Goal: Task Accomplishment & Management: Use online tool/utility

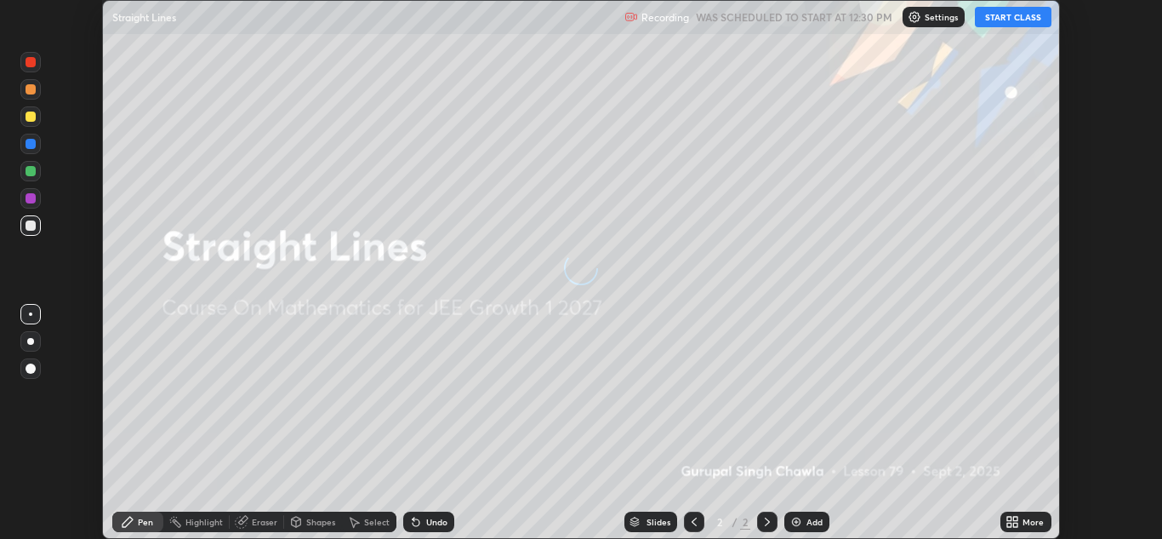
scroll to position [539, 1162]
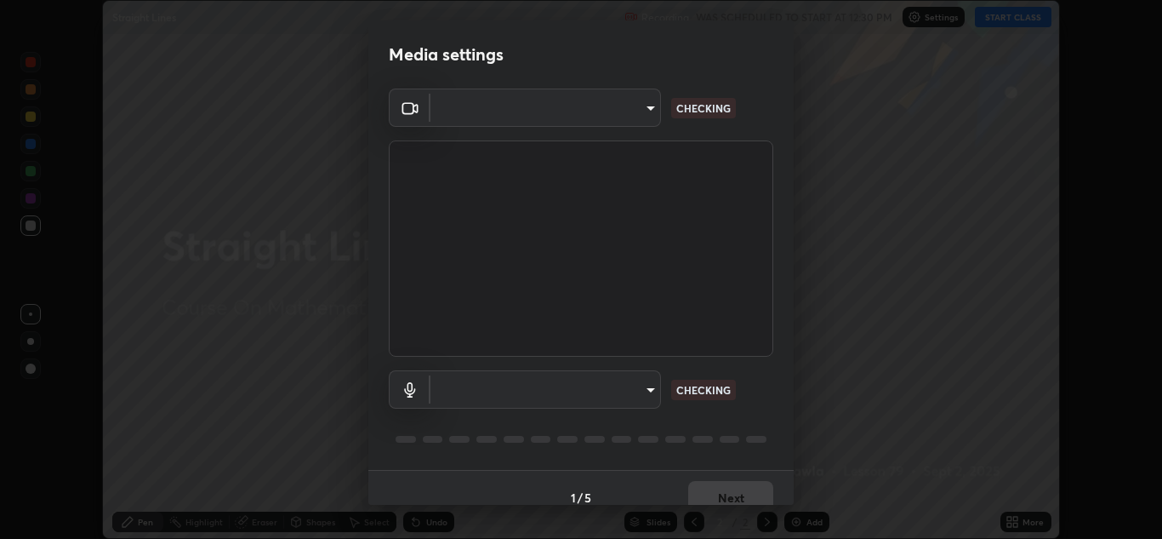
type input "a5fd4db2a2ff04be9e75800ceec395402009cfa99126b0c31c67d7c87717ec82"
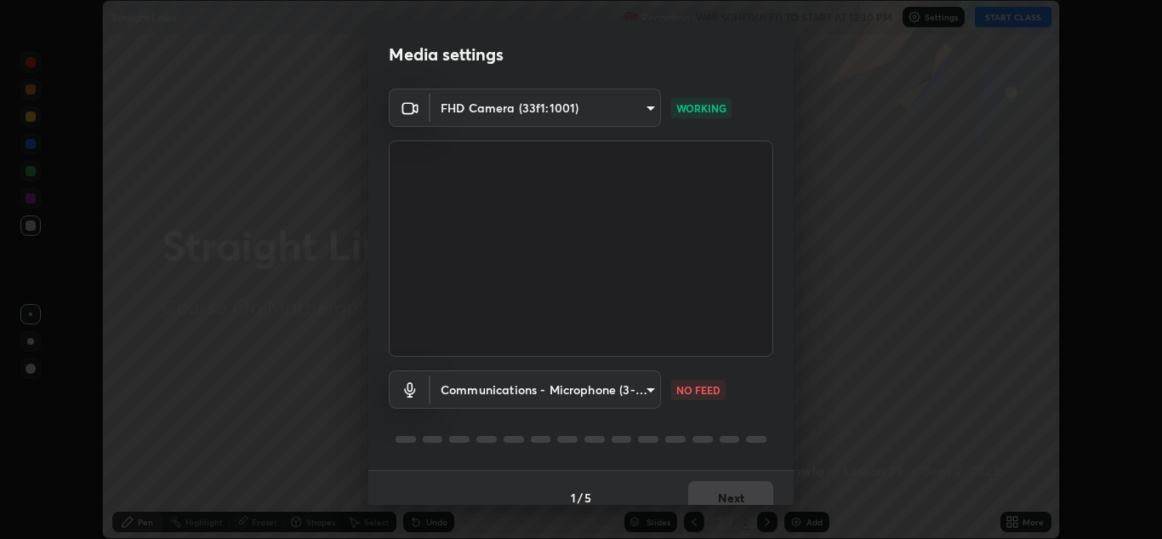
click at [624, 385] on body "Erase all Straight Lines Recording WAS SCHEDULED TO START AT 12:30 PM Settings …" at bounding box center [581, 269] width 1162 height 539
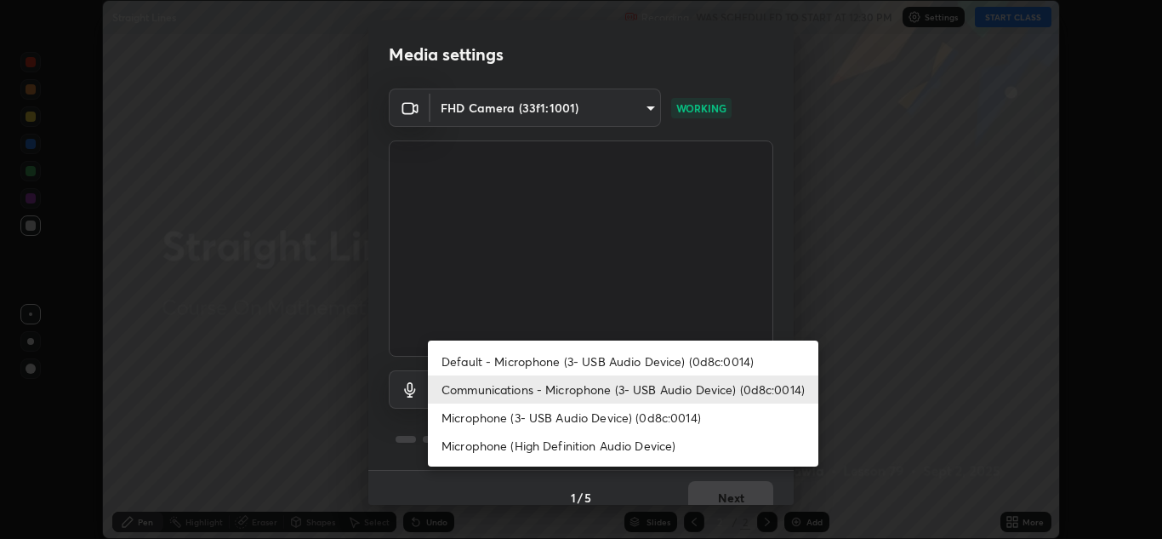
click at [628, 421] on li "Microphone (3- USB Audio Device) (0d8c:0014)" at bounding box center [623, 417] width 391 height 28
type input "010278bcf6f6fe2335e46870fc527c1cf643bdd5c5f90064c40b35460970871c"
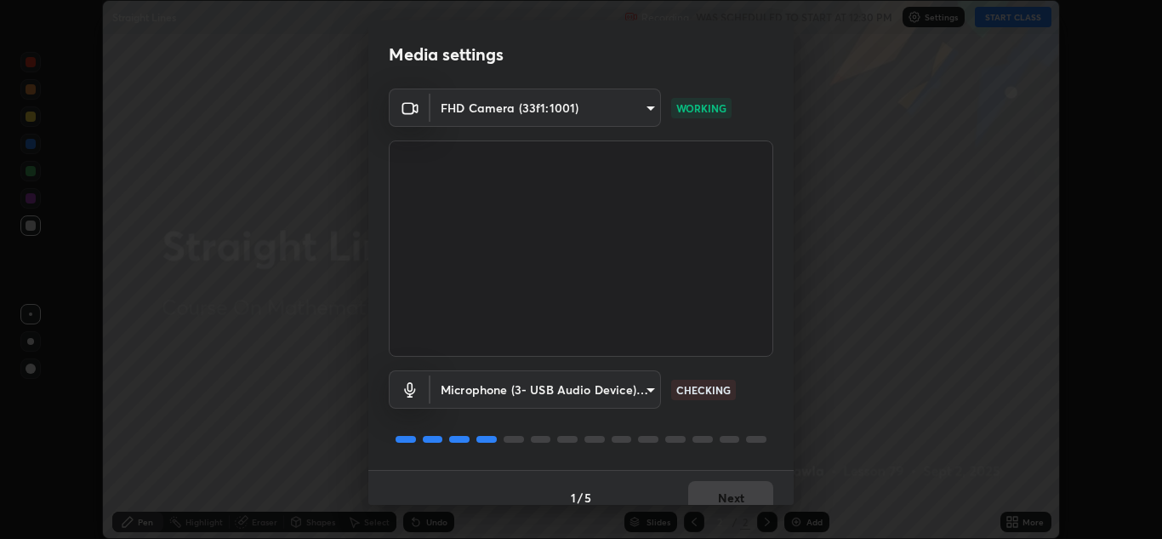
scroll to position [20, 0]
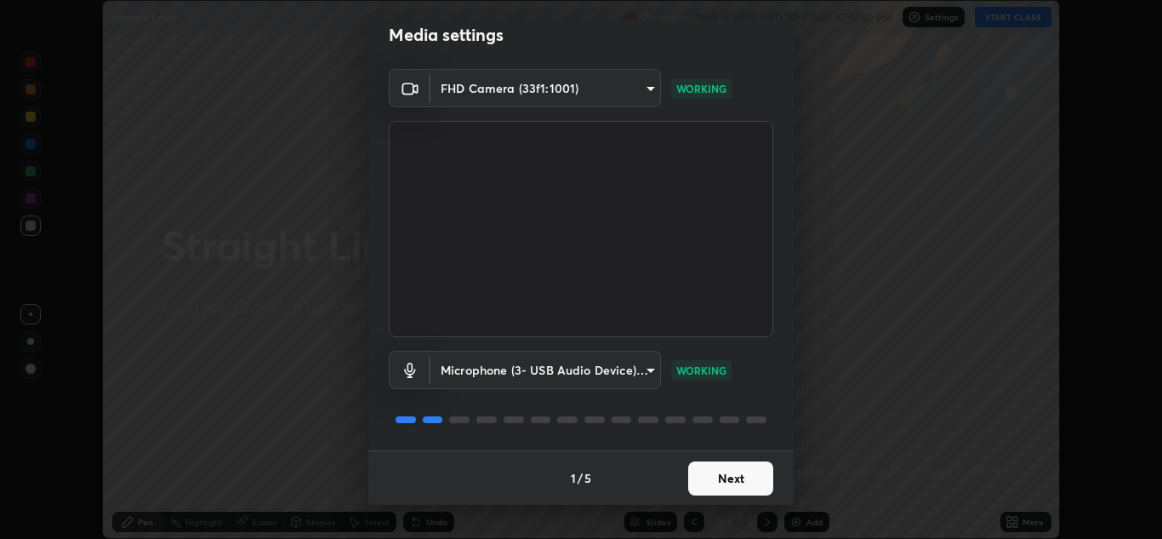
click at [744, 480] on button "Next" at bounding box center [730, 478] width 85 height 34
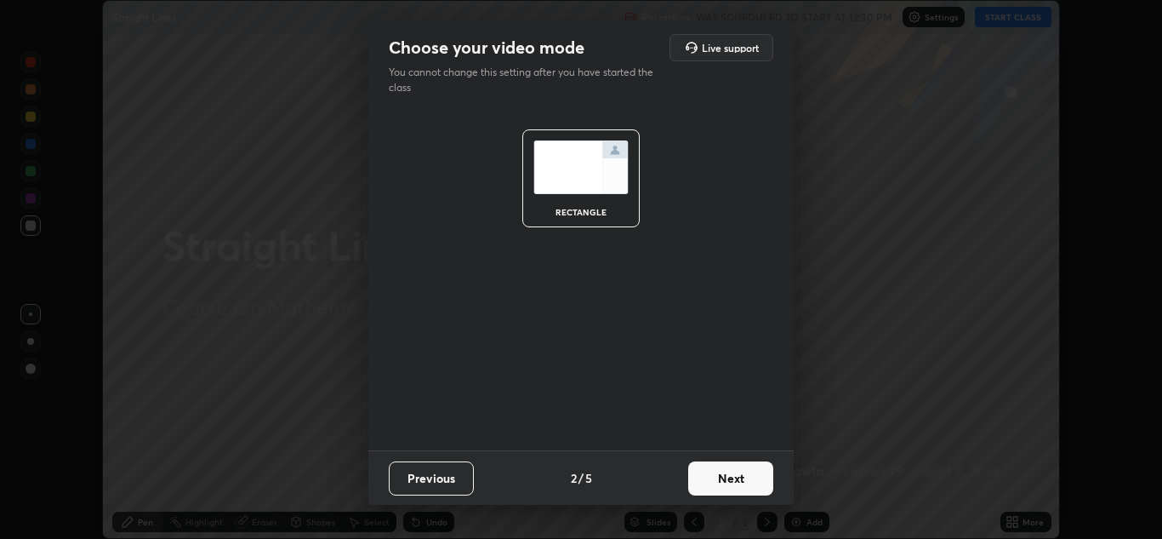
scroll to position [0, 0]
click at [746, 476] on button "Next" at bounding box center [730, 478] width 85 height 34
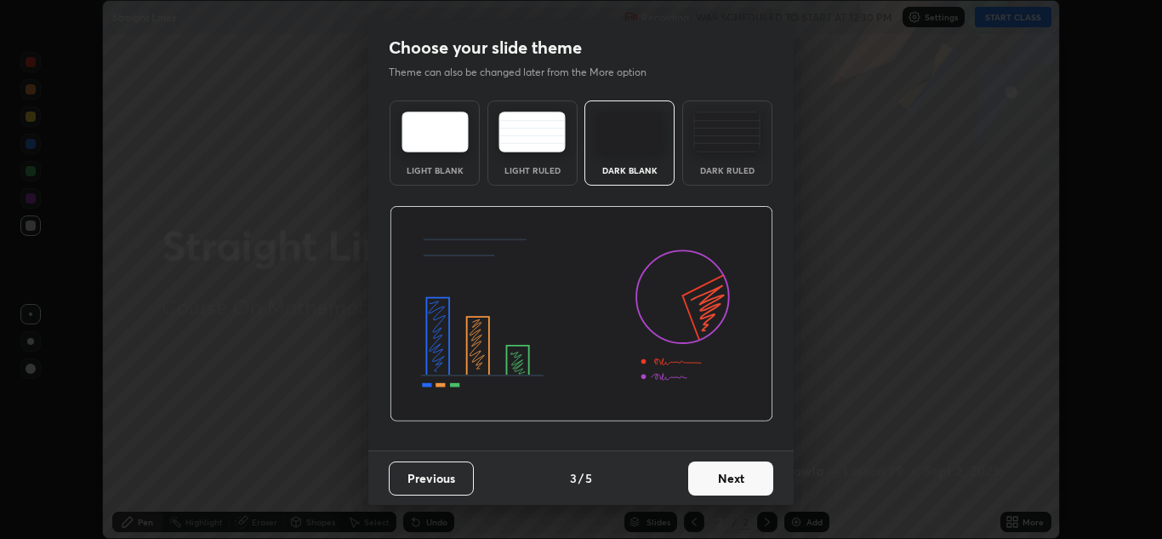
click at [748, 475] on button "Next" at bounding box center [730, 478] width 85 height 34
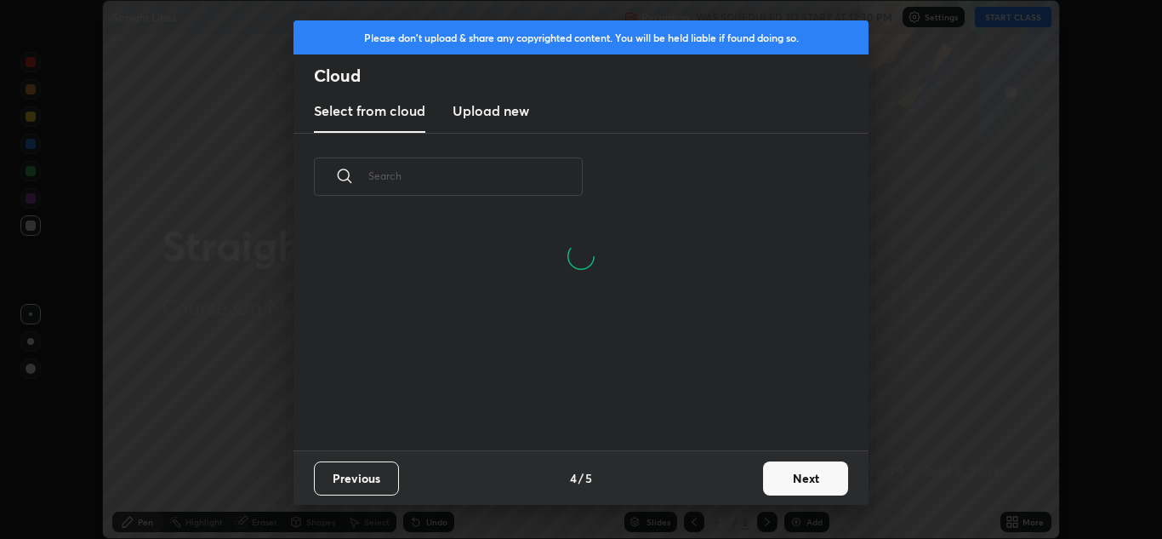
click at [796, 493] on button "Next" at bounding box center [805, 478] width 85 height 34
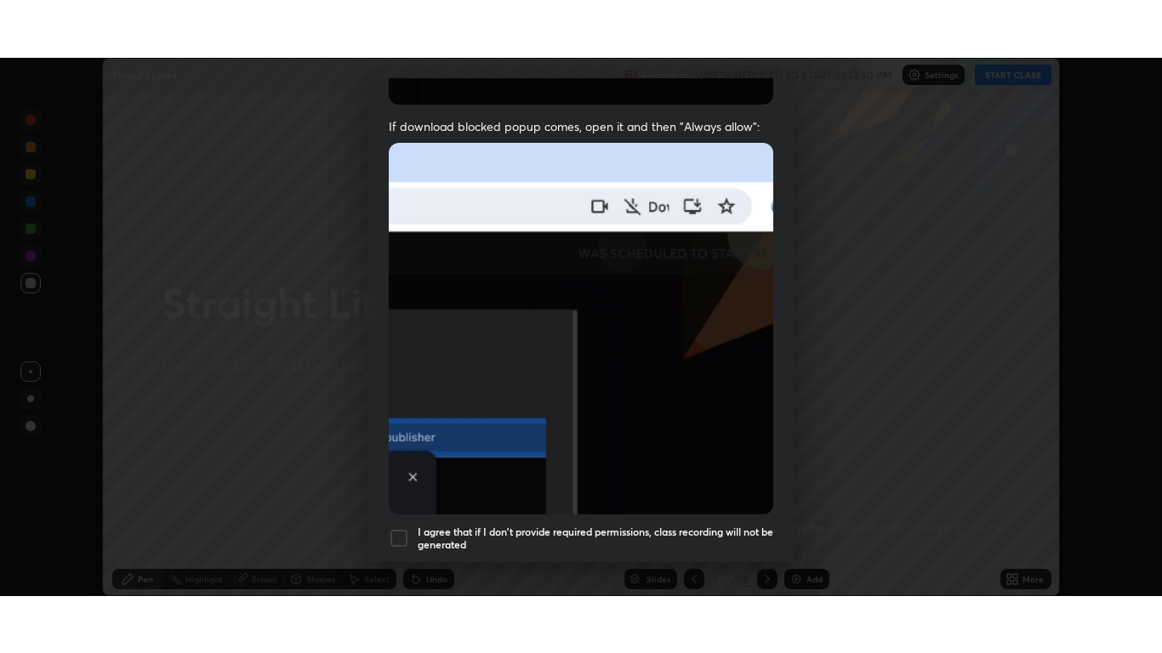
scroll to position [368, 0]
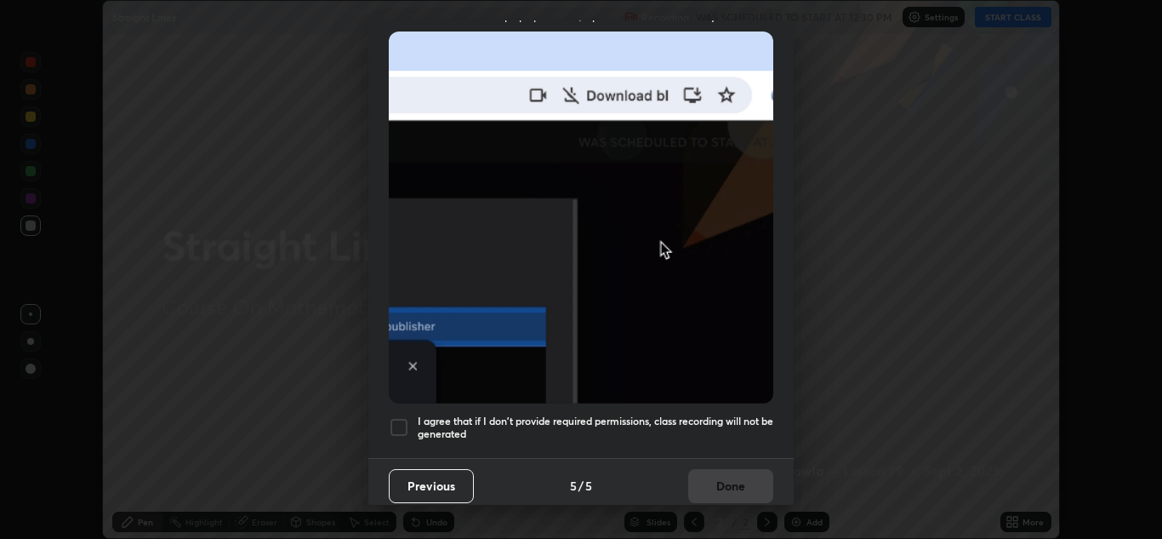
click at [411, 422] on div "I agree that if I don't provide required permissions, class recording will not …" at bounding box center [581, 427] width 385 height 20
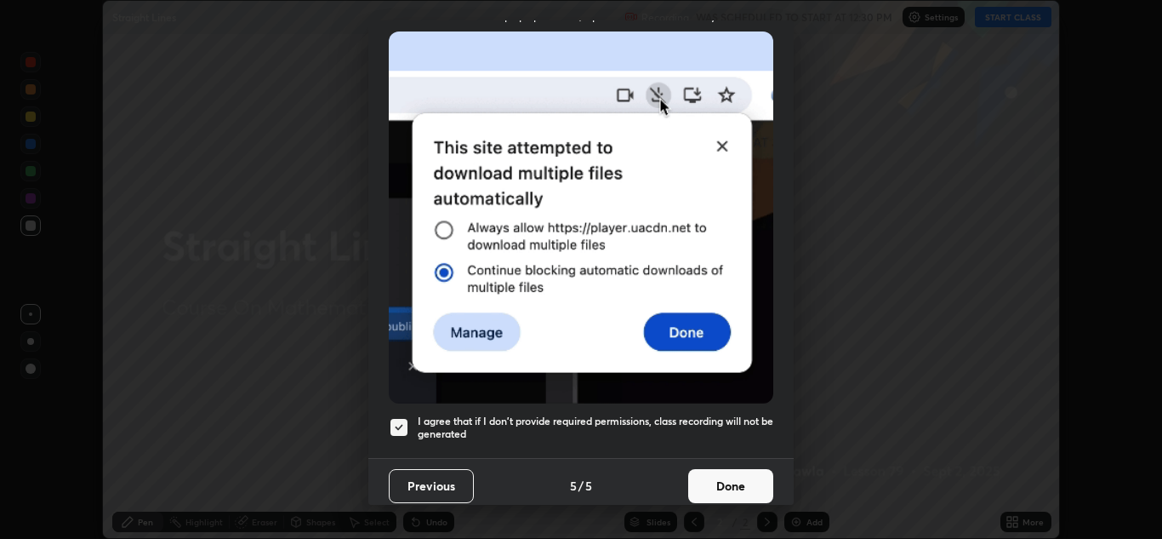
click at [731, 476] on button "Done" at bounding box center [730, 486] width 85 height 34
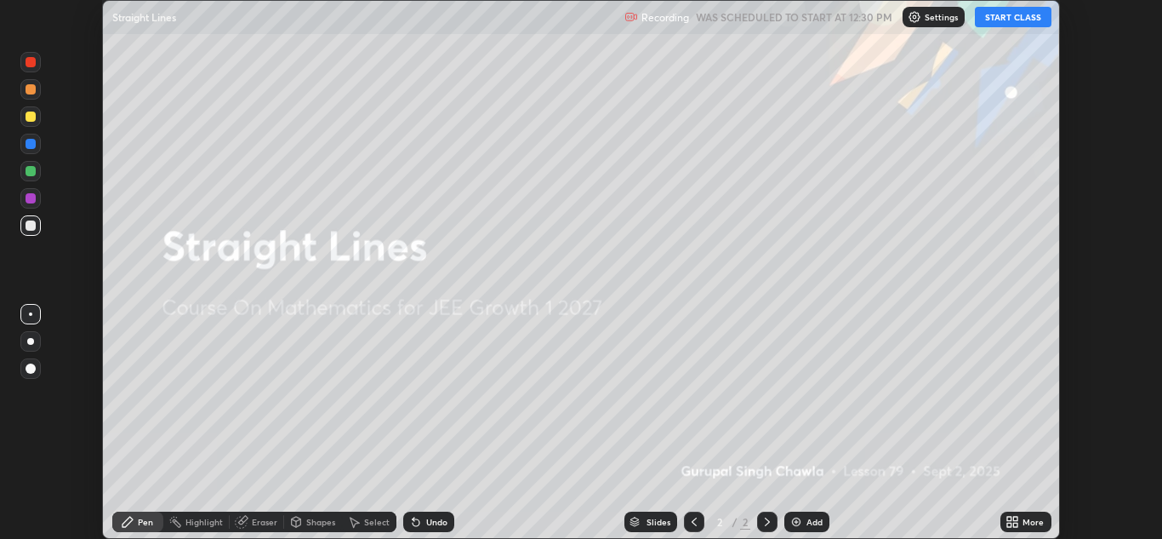
click at [1025, 26] on button "START CLASS" at bounding box center [1013, 17] width 77 height 20
click at [1030, 528] on div "More" at bounding box center [1026, 521] width 51 height 20
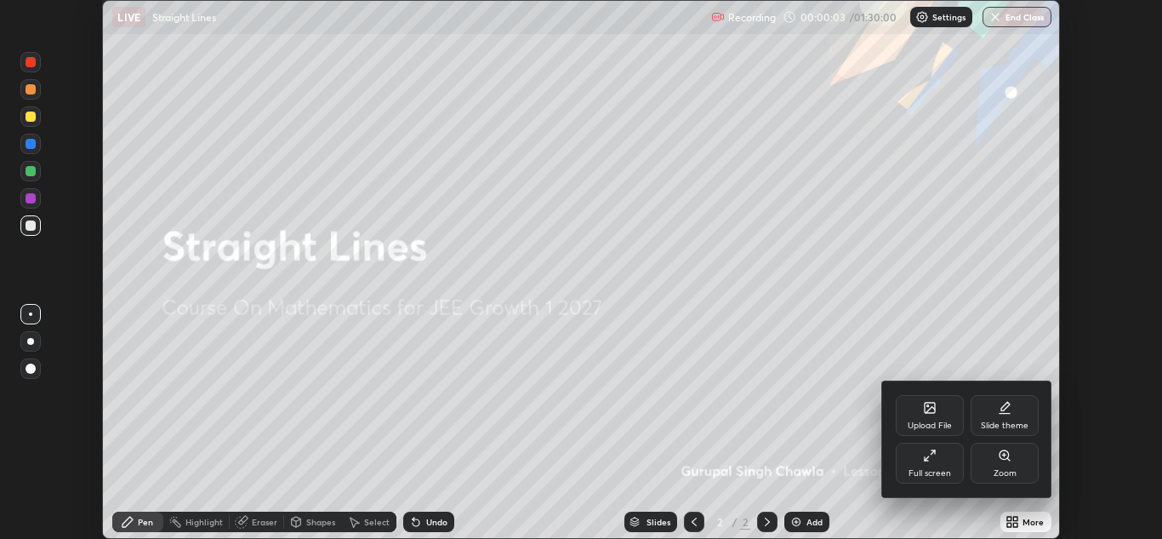
click at [936, 463] on div "Full screen" at bounding box center [930, 462] width 68 height 41
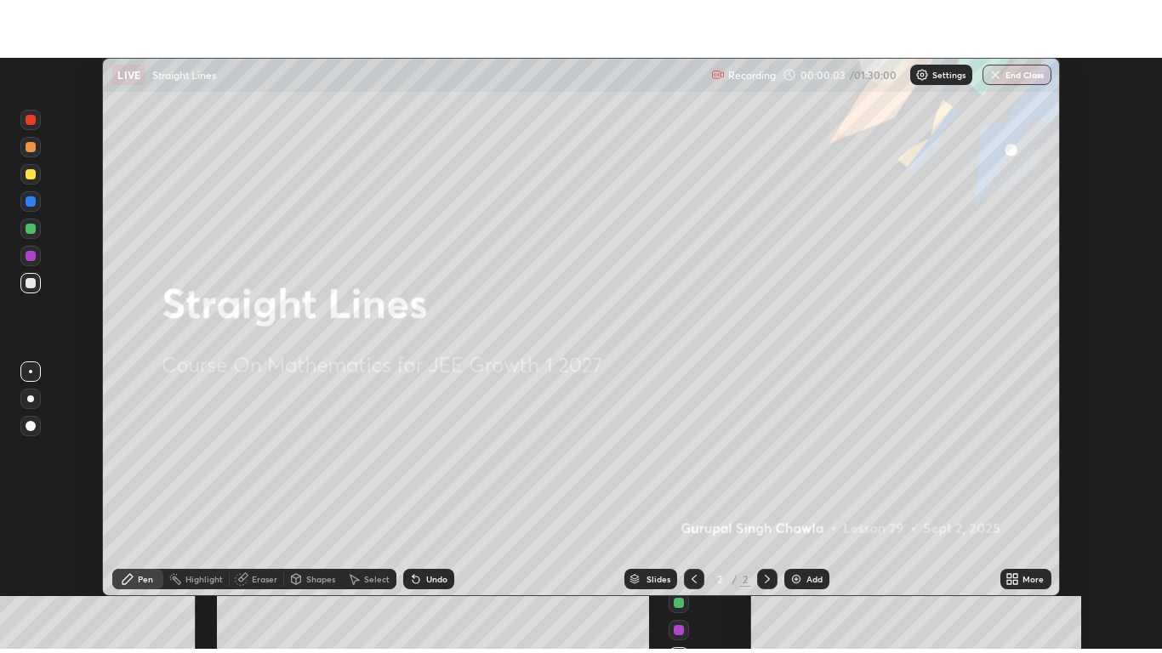
scroll to position [653, 1162]
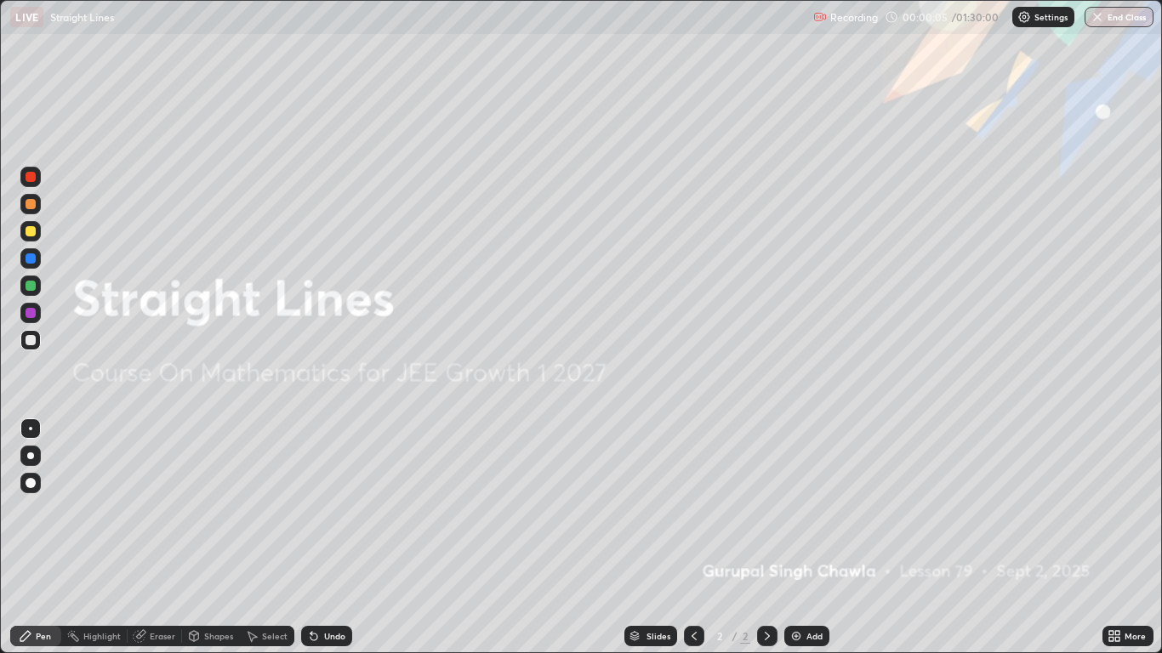
click at [829, 538] on div "Add" at bounding box center [806, 636] width 45 height 20
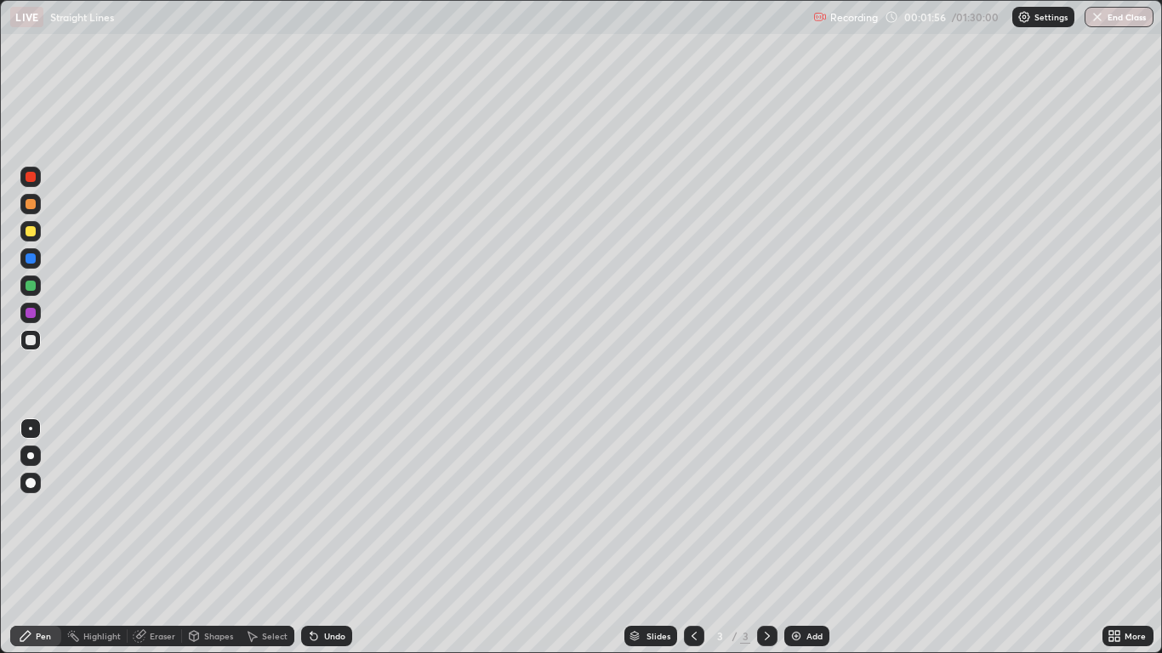
click at [813, 538] on div "Add" at bounding box center [815, 636] width 16 height 9
click at [1117, 538] on icon at bounding box center [1117, 633] width 4 height 4
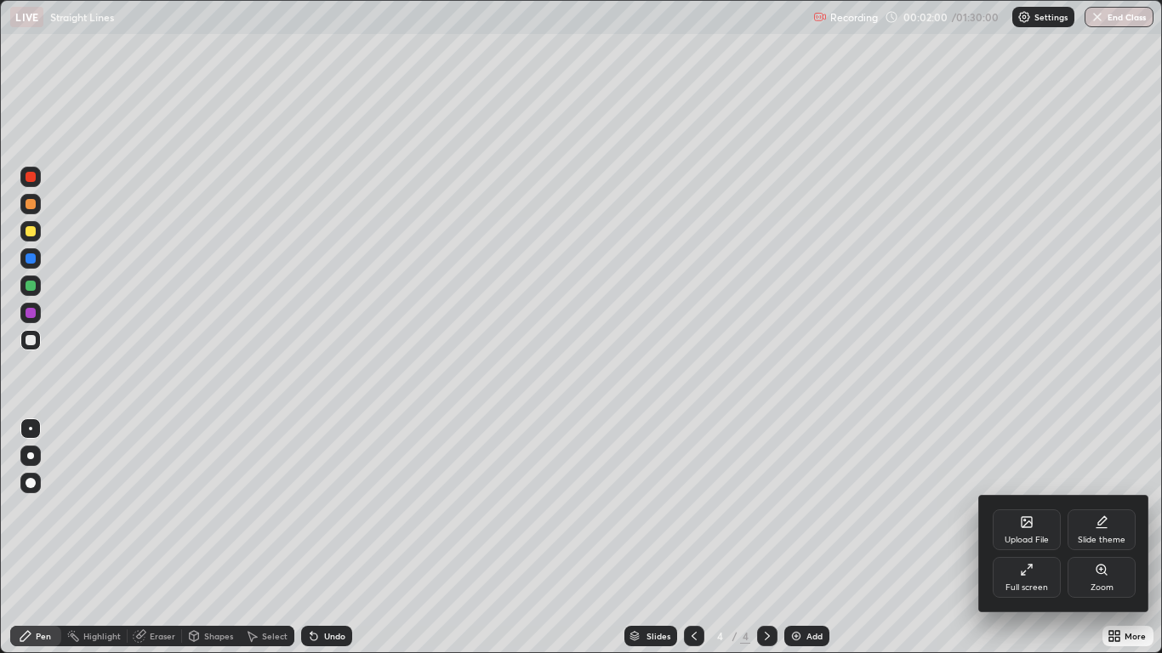
click at [1027, 527] on icon at bounding box center [1027, 522] width 10 height 10
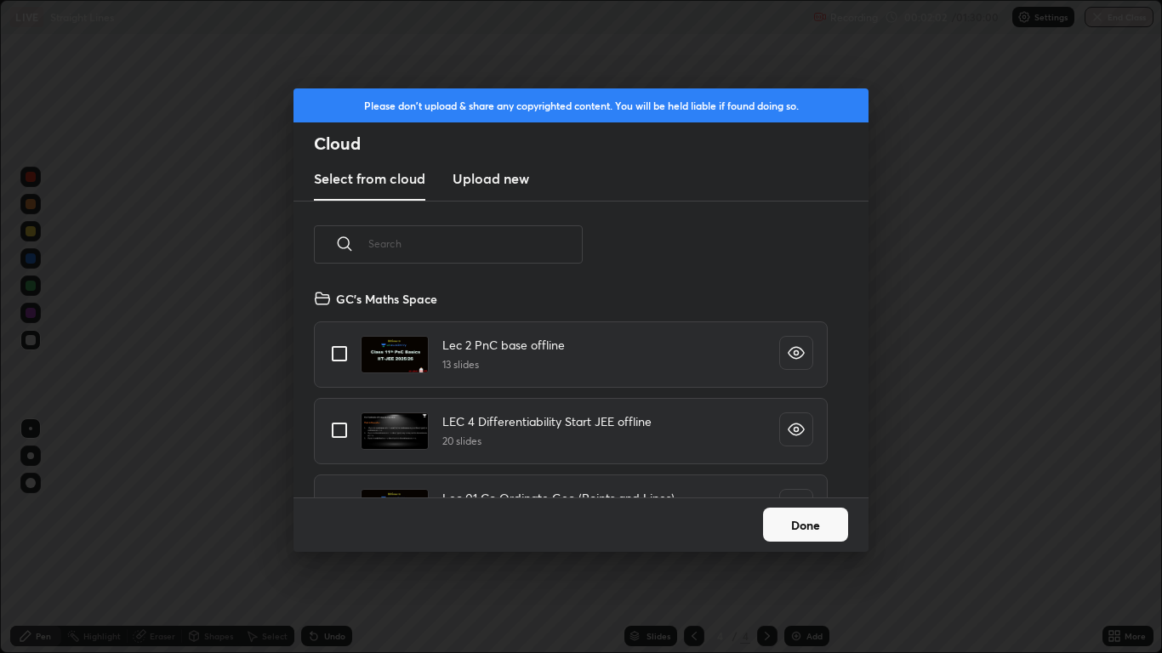
scroll to position [209, 546]
click at [402, 242] on input "text" at bounding box center [475, 244] width 214 height 72
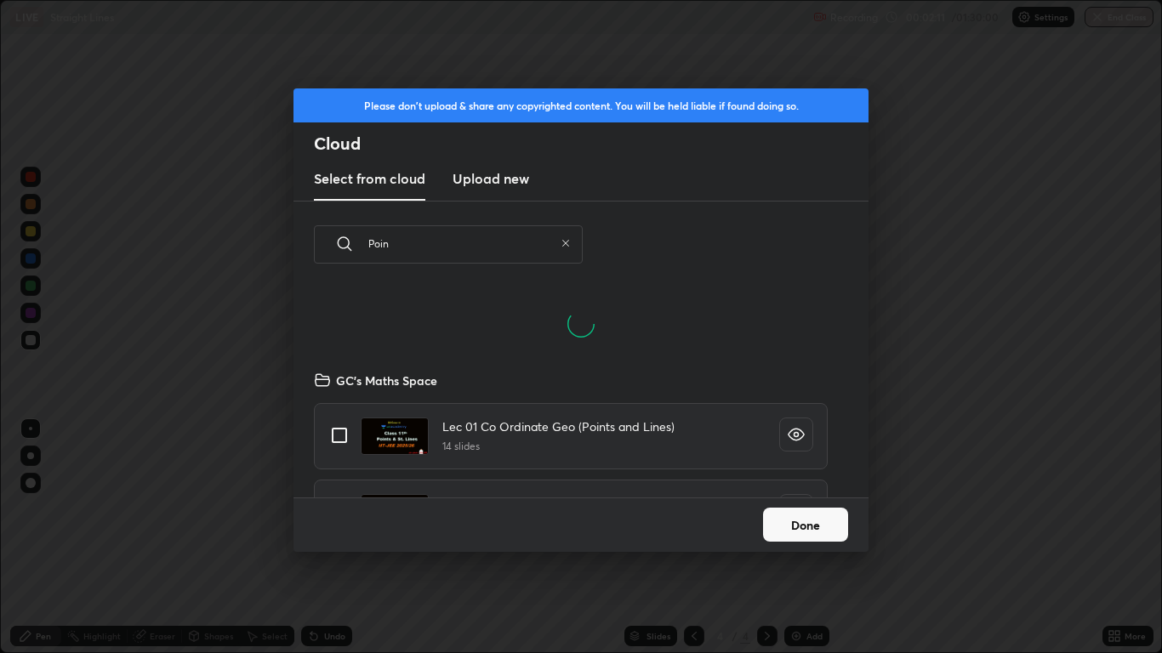
type input "Point"
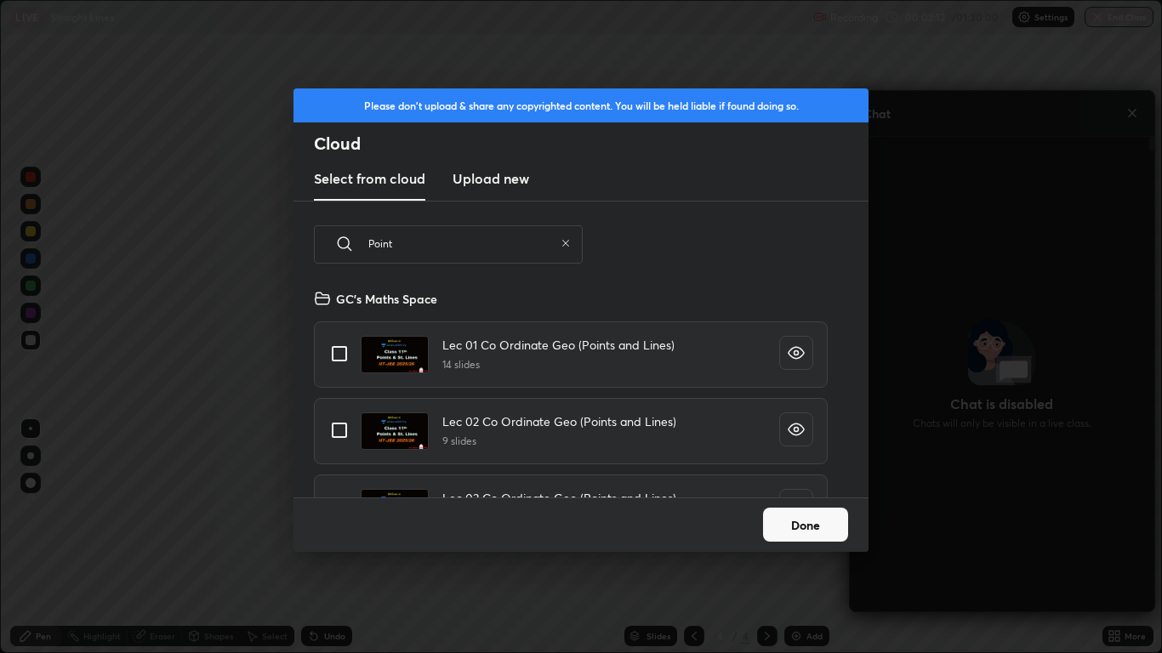
scroll to position [209, 546]
click at [790, 434] on icon "grid" at bounding box center [796, 429] width 17 height 17
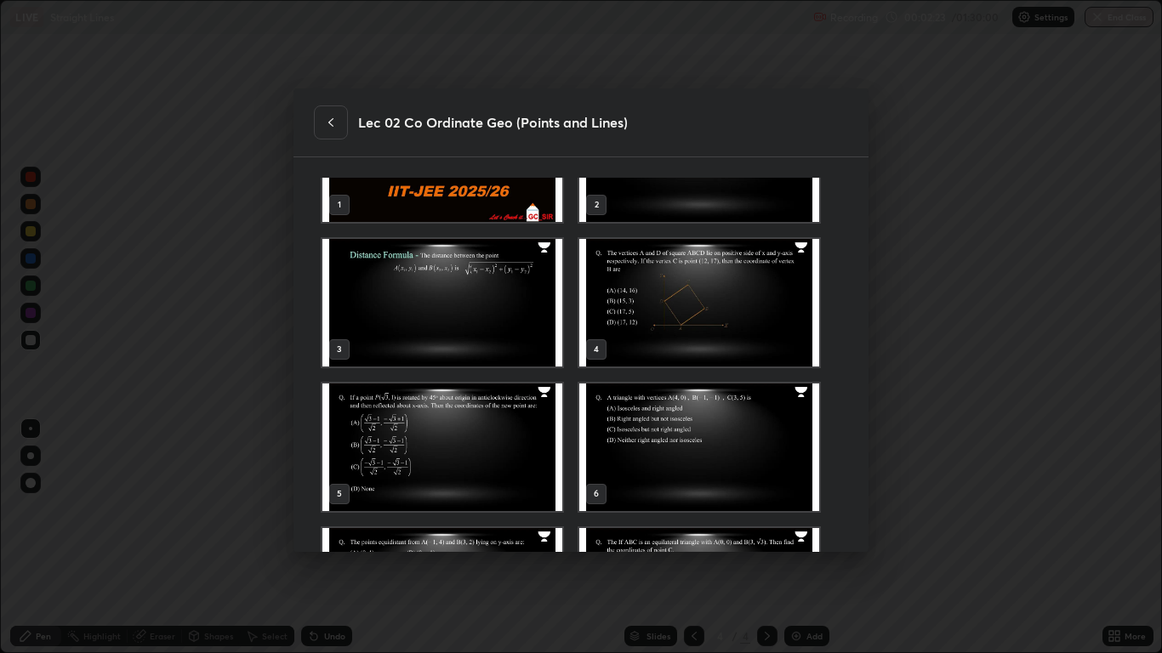
scroll to position [0, 0]
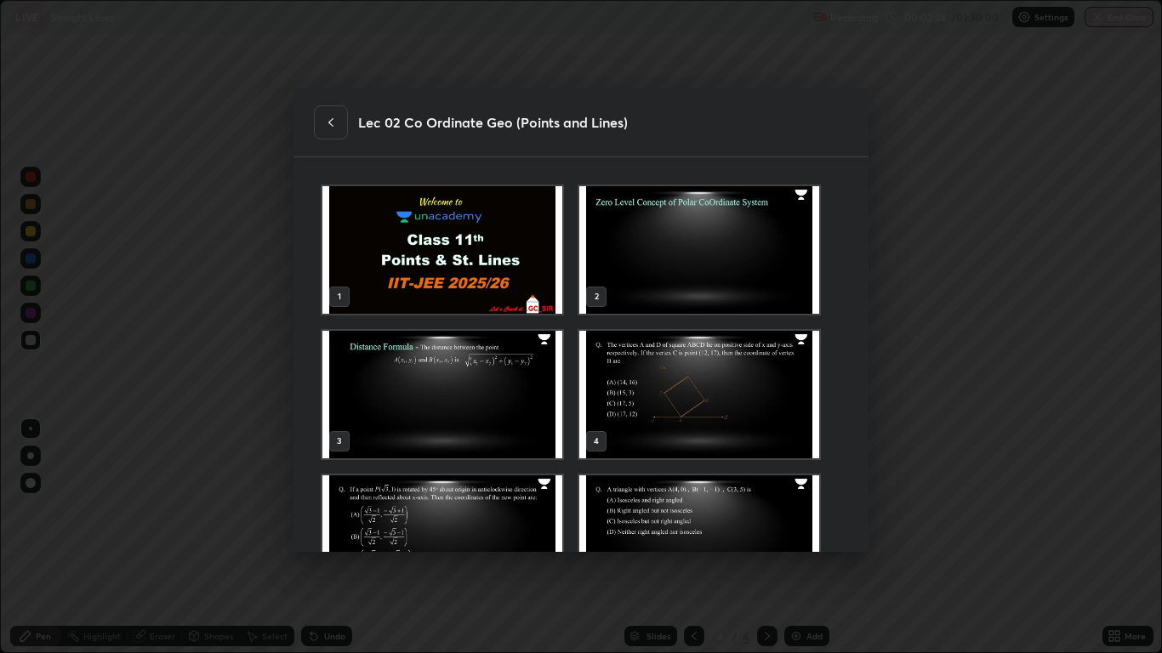
click at [329, 127] on icon at bounding box center [331, 123] width 14 height 14
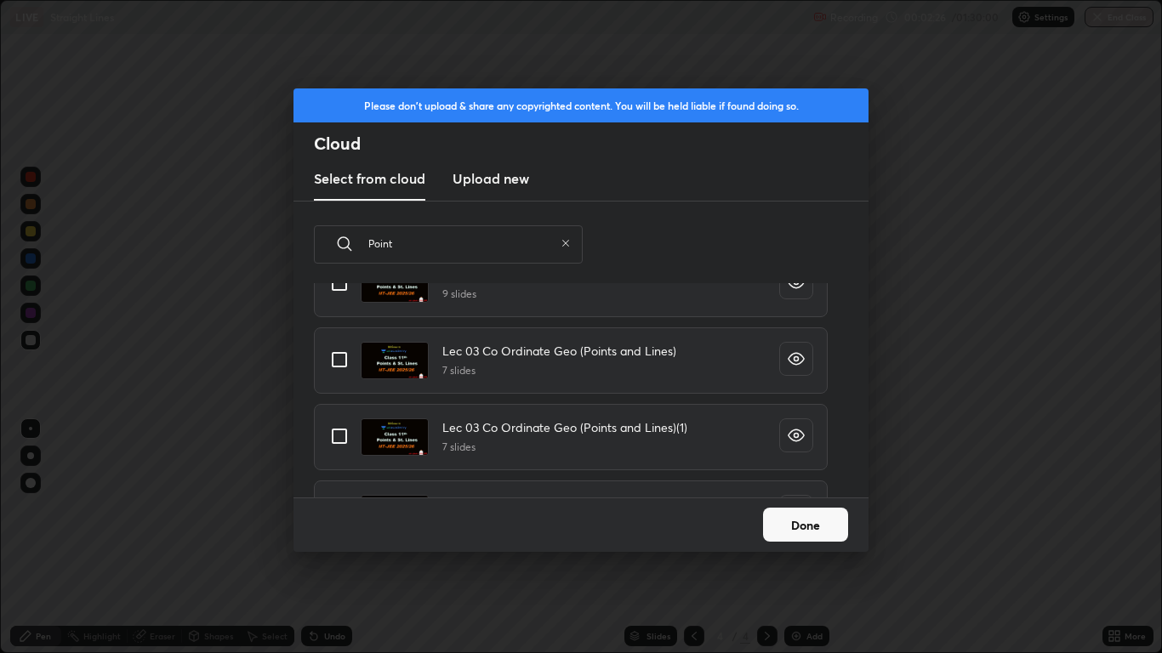
scroll to position [155, 0]
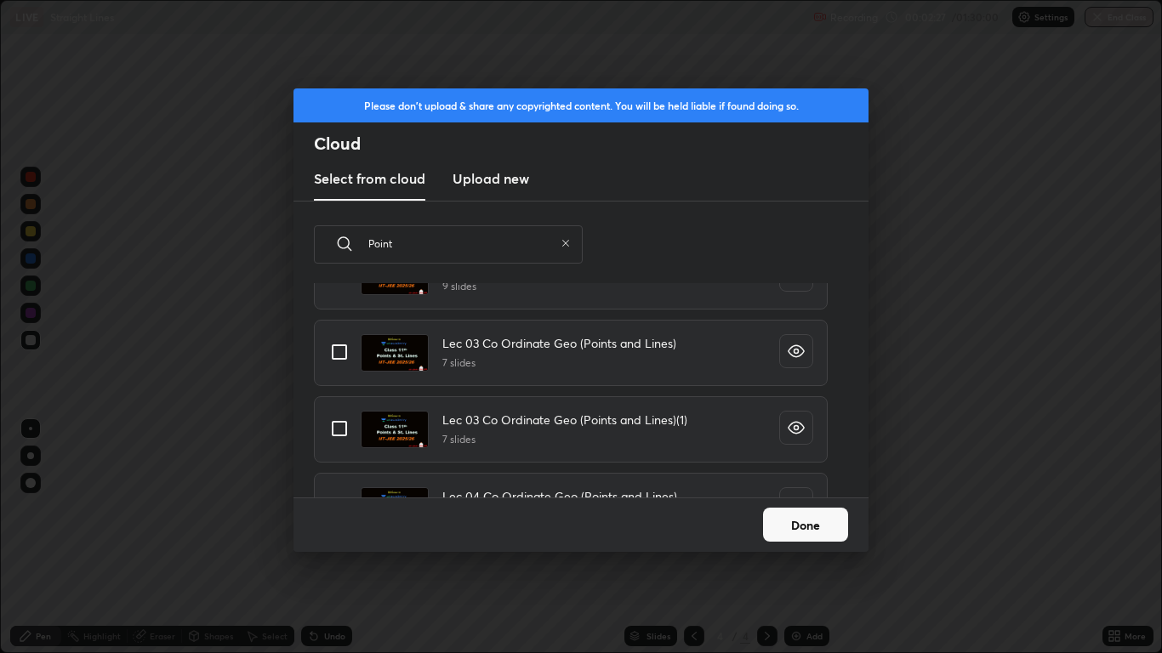
click at [792, 350] on icon "grid" at bounding box center [796, 351] width 17 height 17
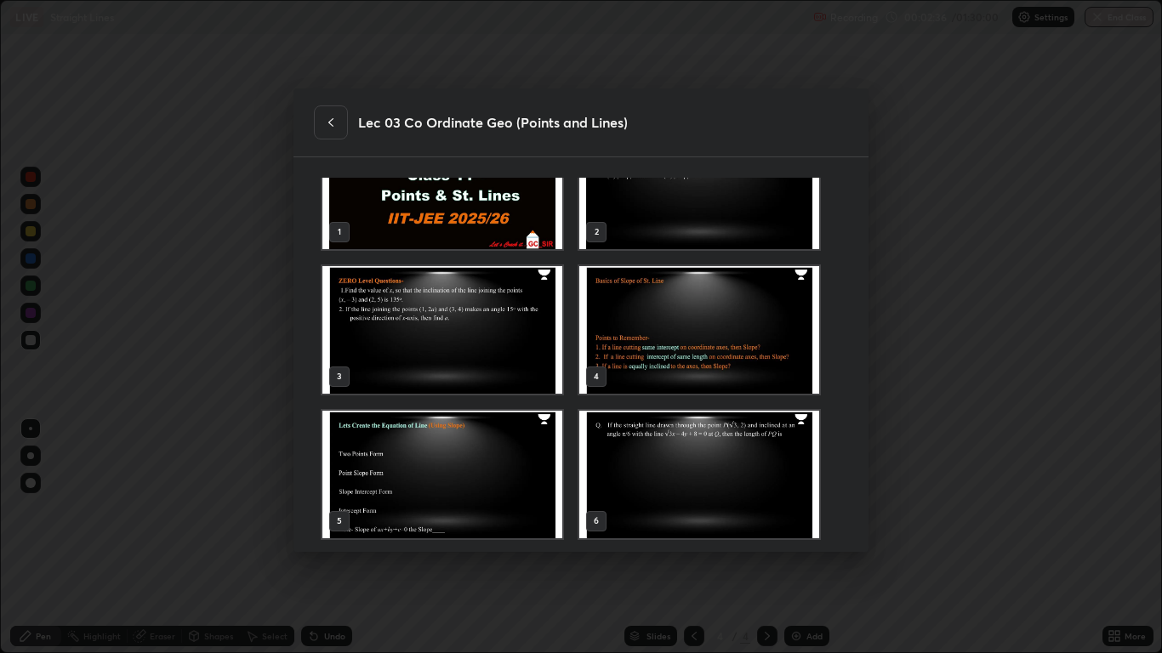
scroll to position [0, 0]
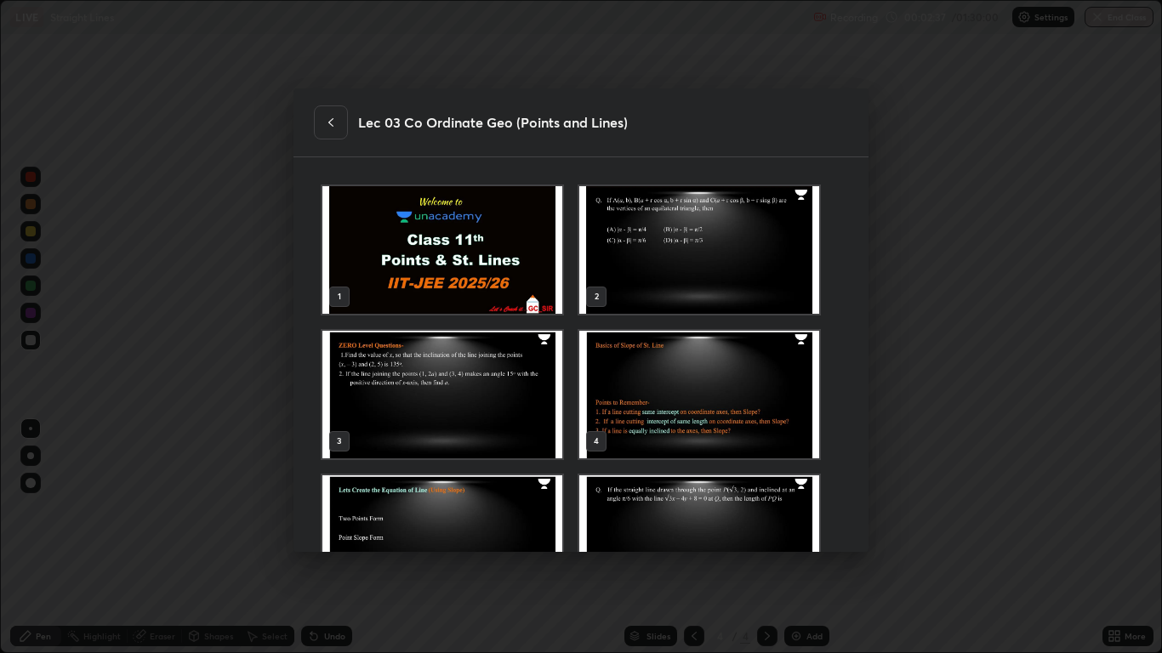
click at [328, 128] on icon at bounding box center [331, 123] width 14 height 14
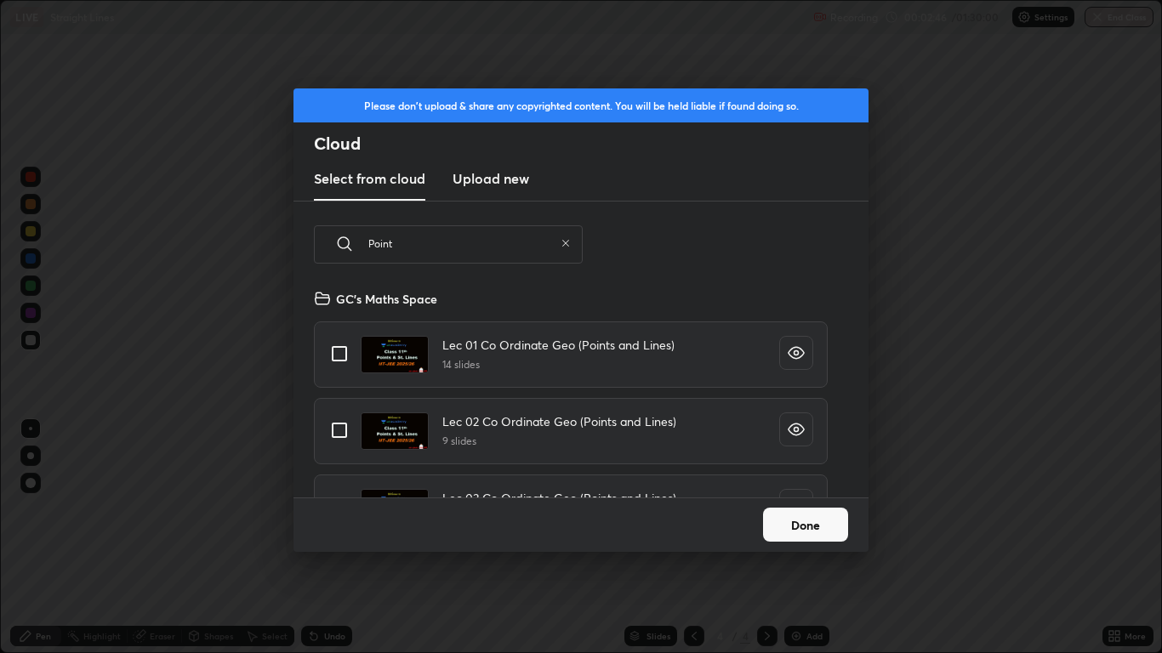
click at [789, 358] on icon "grid" at bounding box center [796, 352] width 15 height 11
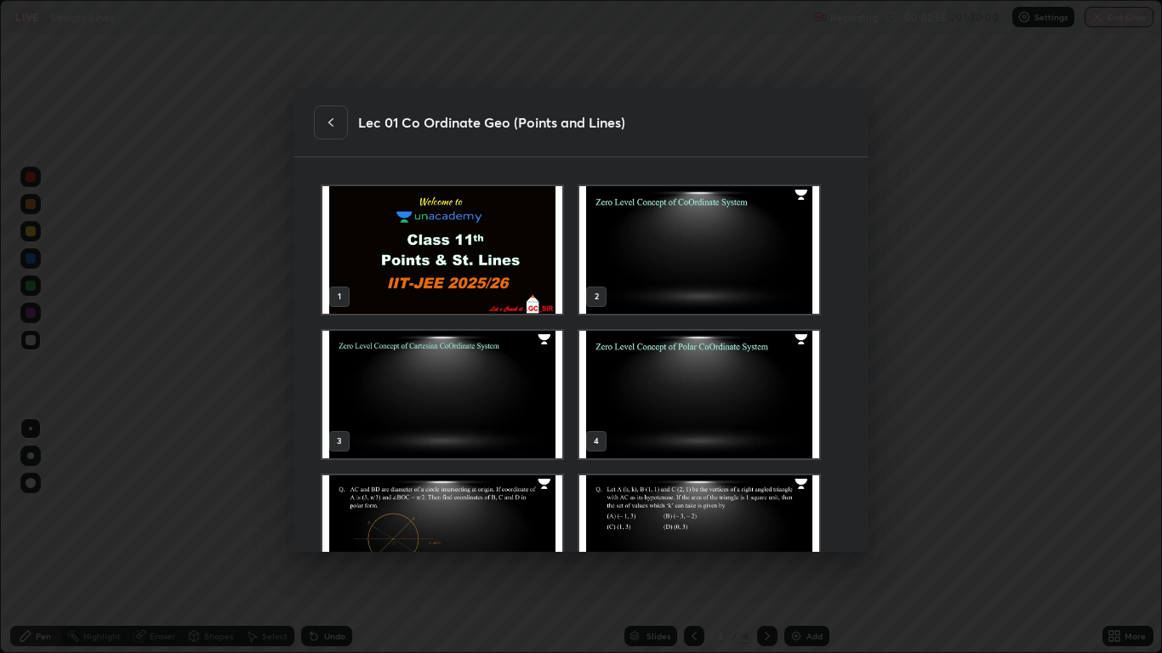
click at [330, 123] on icon at bounding box center [331, 123] width 14 height 14
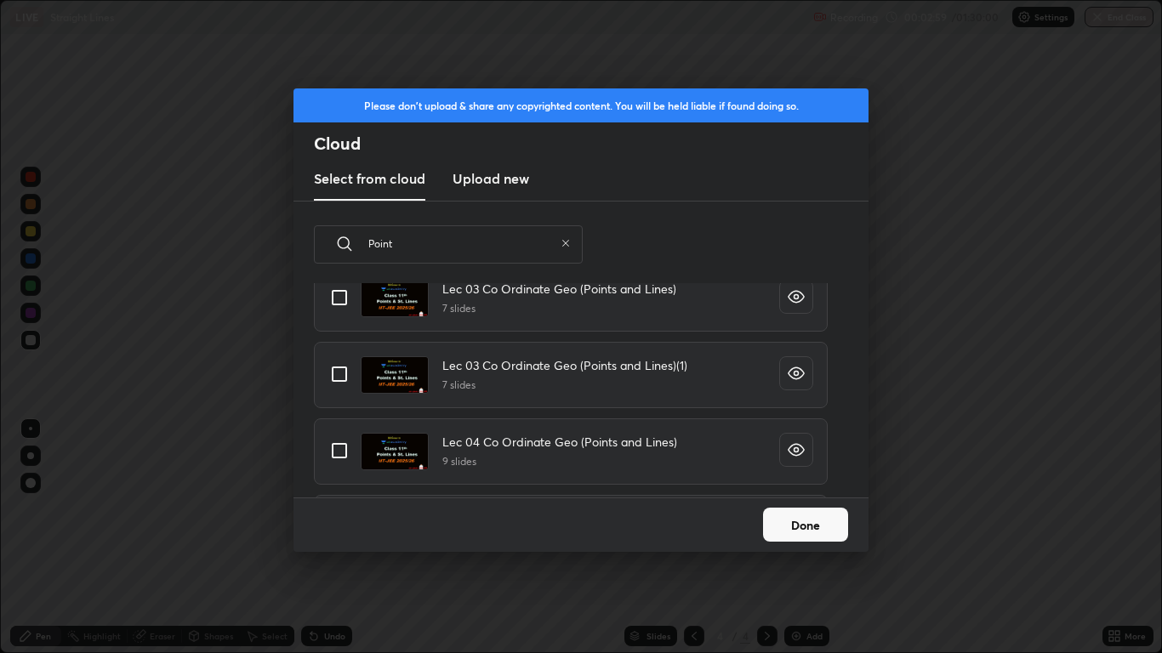
click at [342, 372] on input "grid" at bounding box center [340, 374] width 36 height 36
checkbox input "true"
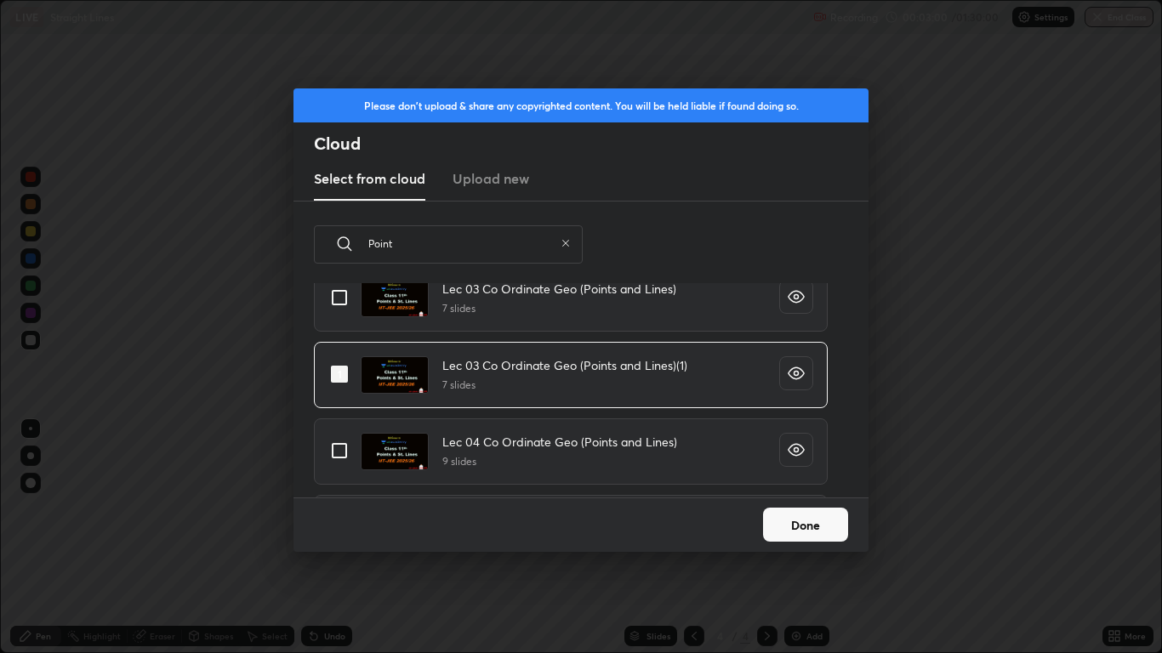
click at [793, 373] on icon "grid" at bounding box center [796, 373] width 17 height 17
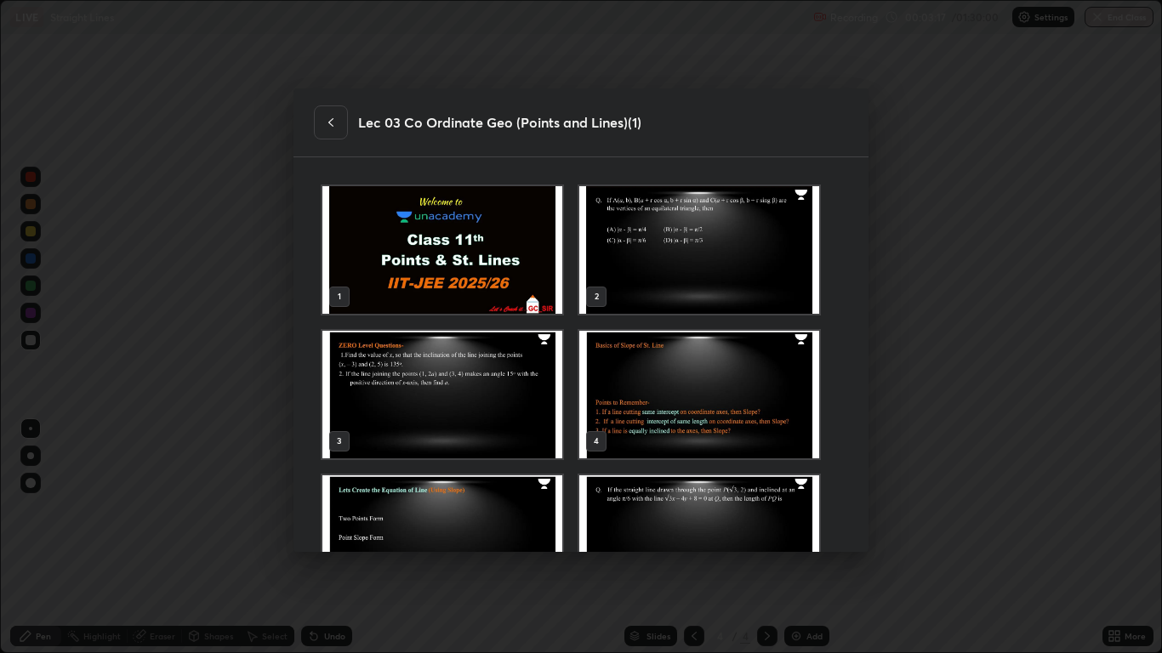
click at [332, 126] on icon at bounding box center [331, 123] width 14 height 14
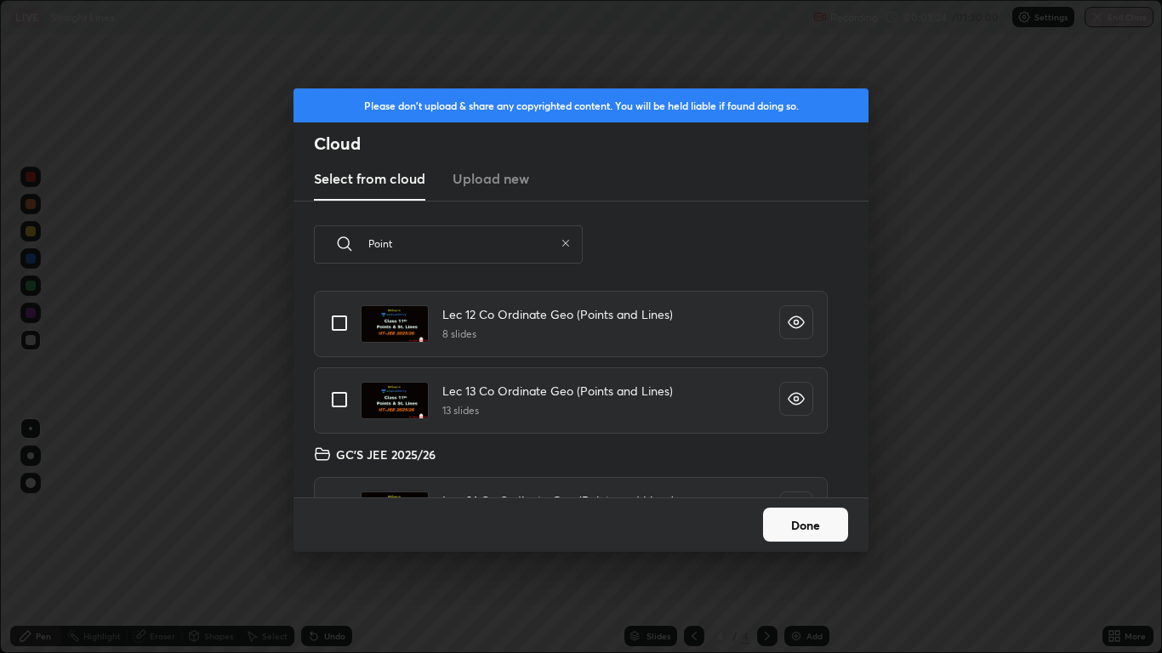
scroll to position [1100, 0]
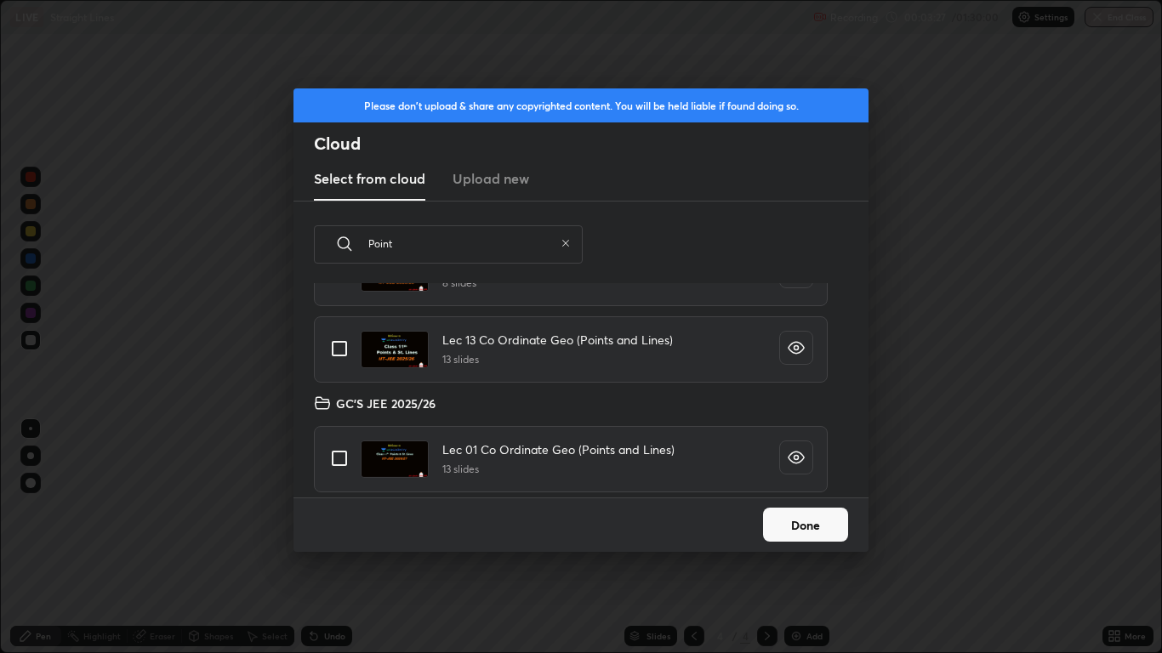
click at [788, 457] on icon "grid" at bounding box center [796, 457] width 17 height 17
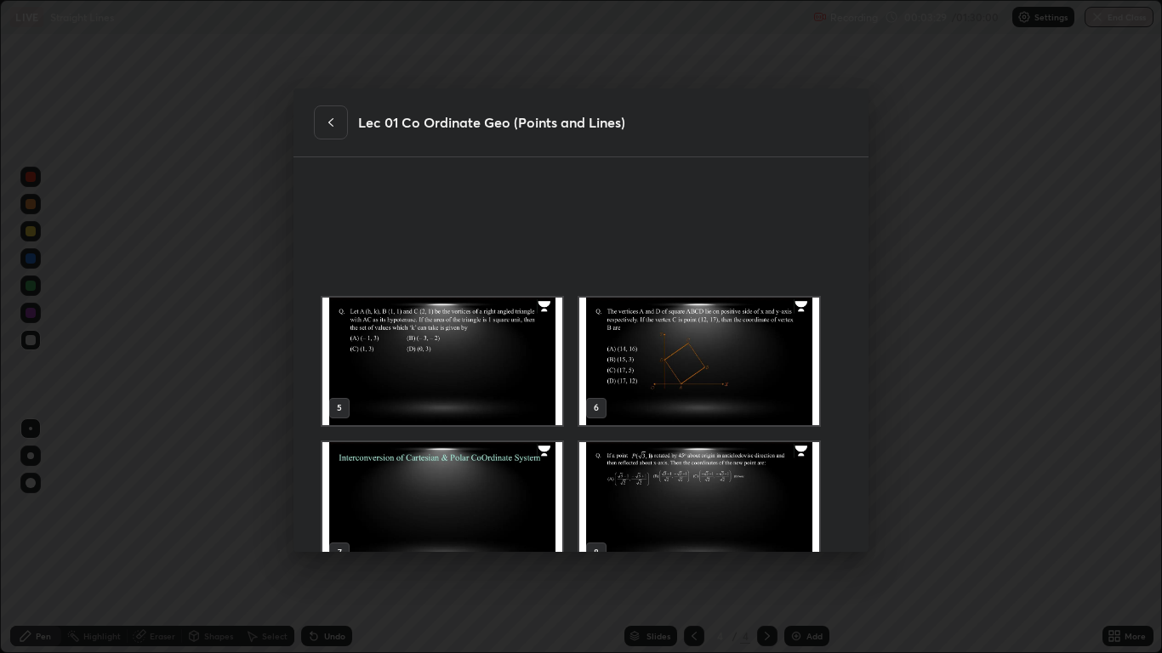
scroll to position [637, 0]
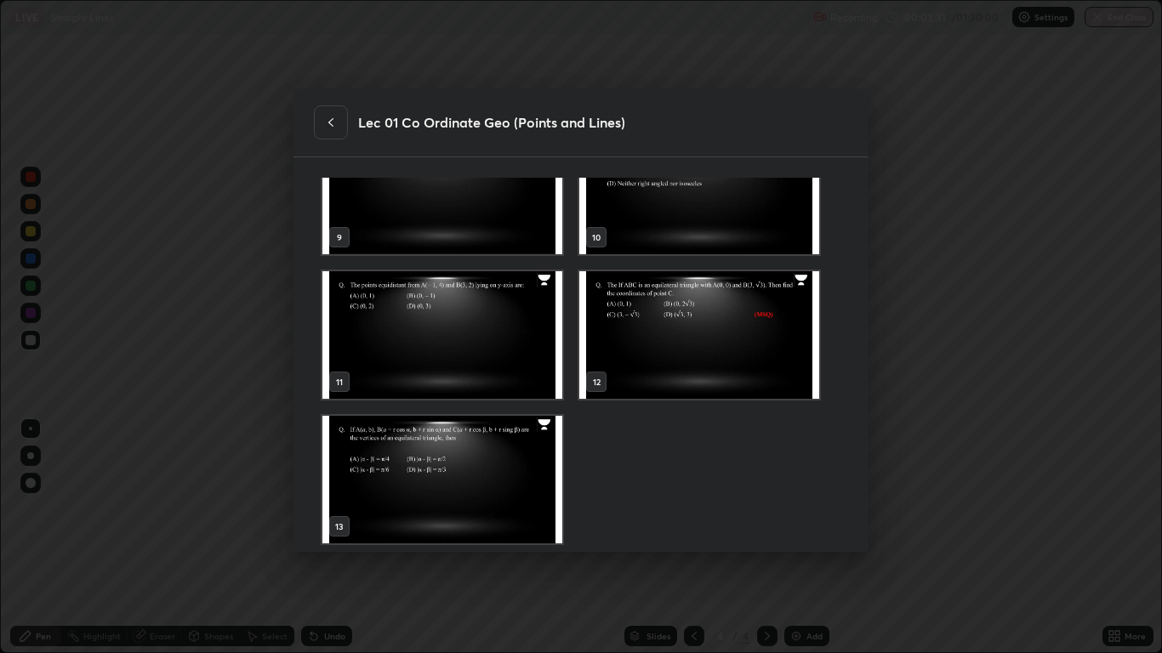
click at [334, 128] on icon at bounding box center [331, 123] width 14 height 14
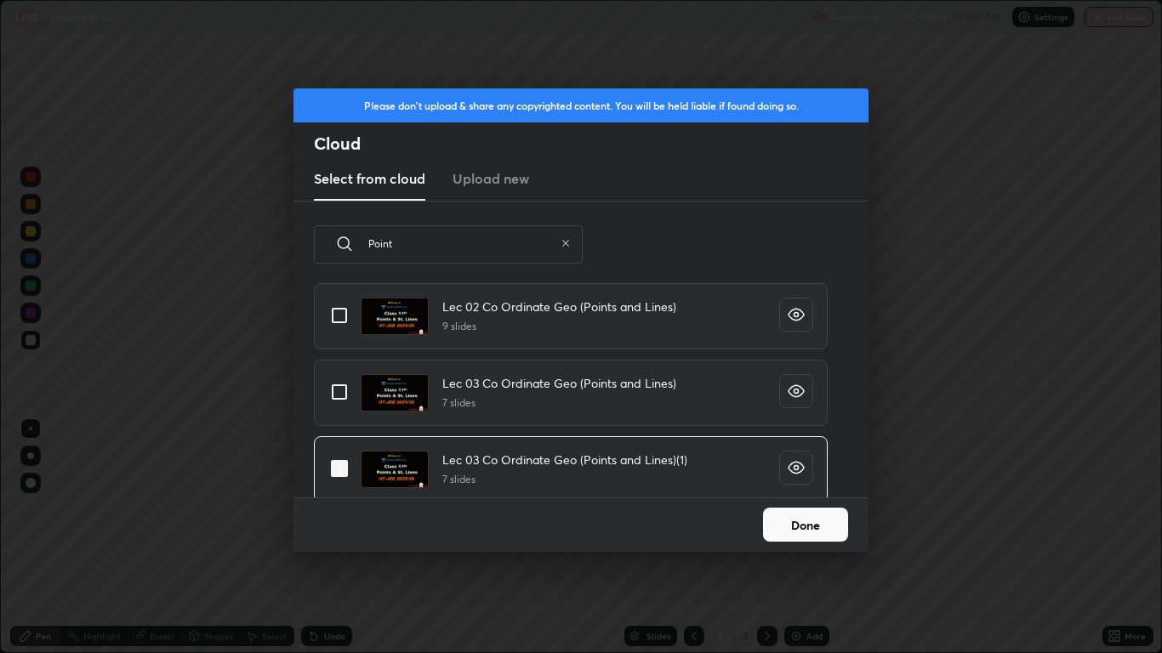
scroll to position [0, 0]
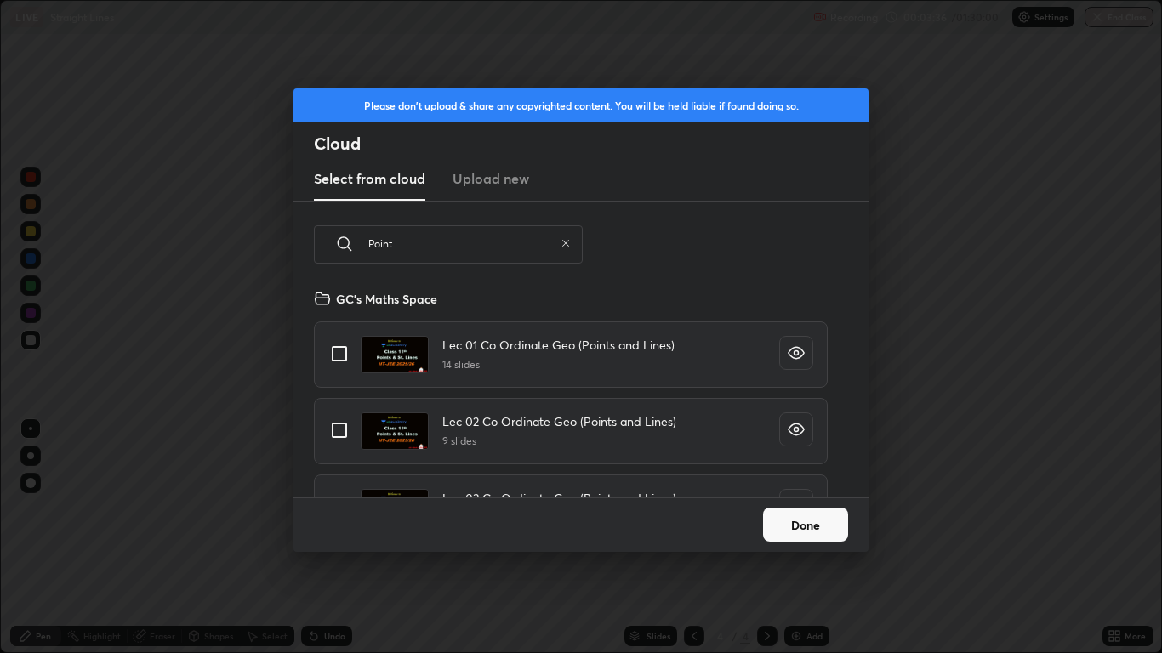
click at [795, 524] on button "Done" at bounding box center [805, 525] width 85 height 34
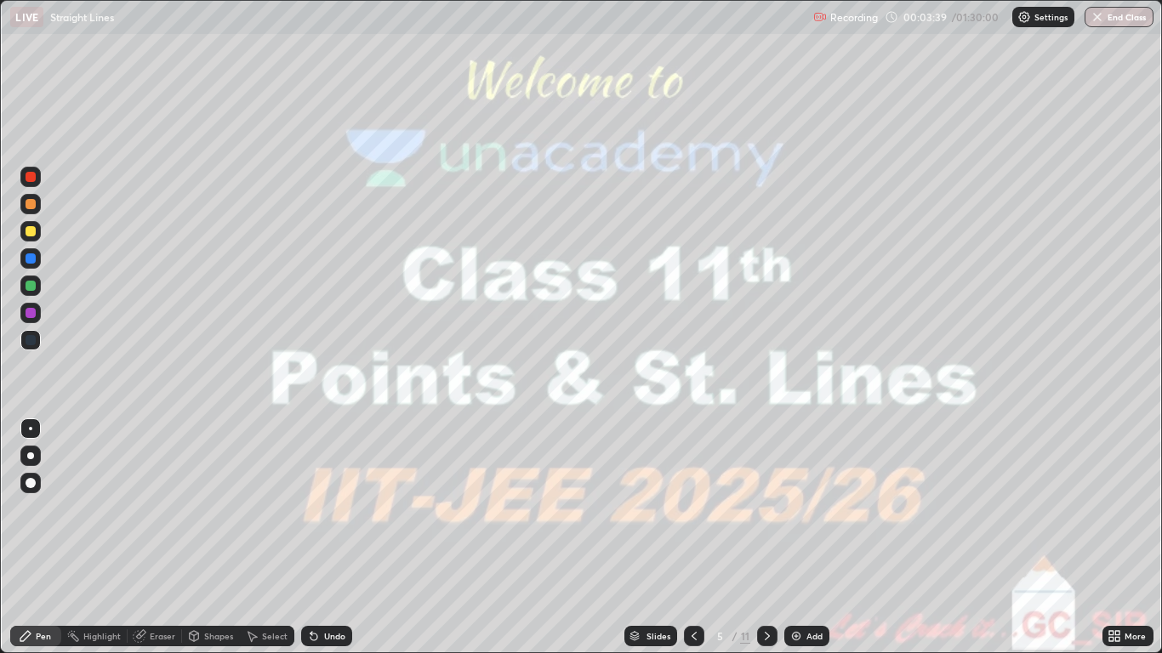
click at [767, 538] on icon at bounding box center [768, 637] width 14 height 14
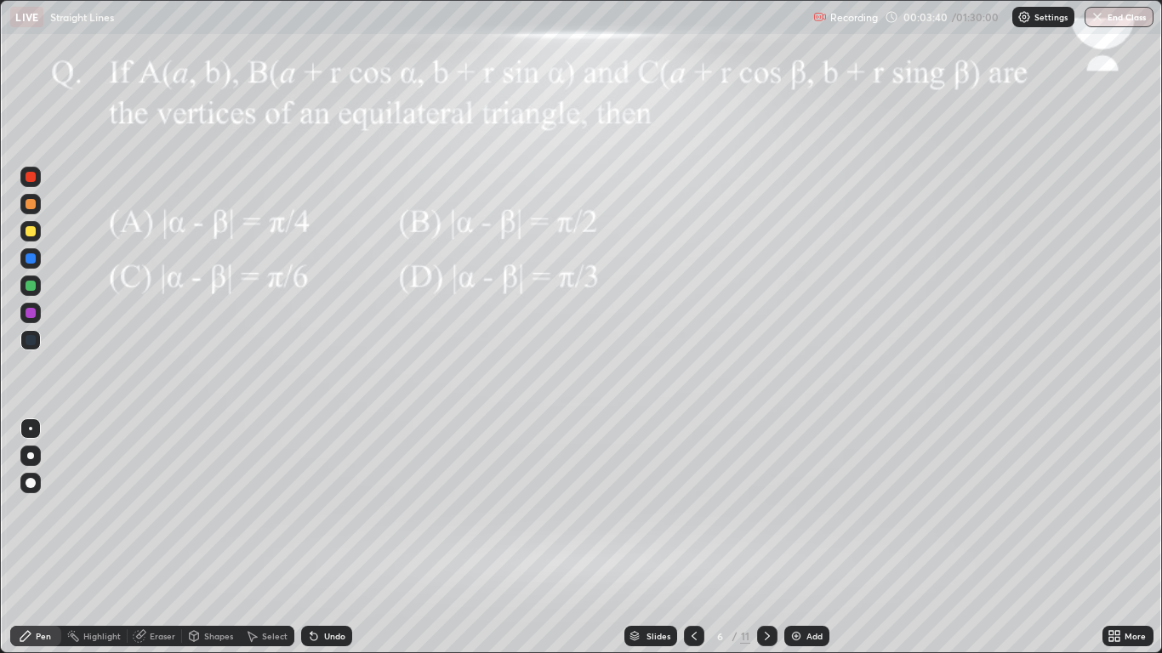
click at [767, 538] on icon at bounding box center [767, 636] width 5 height 9
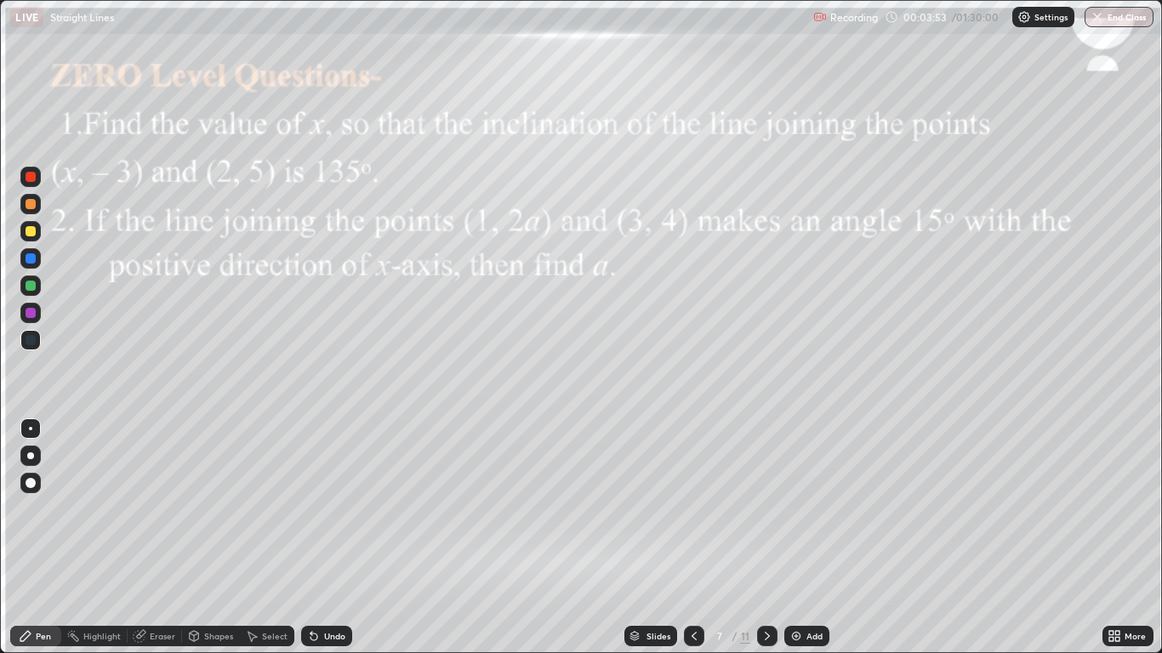
click at [695, 538] on icon at bounding box center [694, 637] width 14 height 14
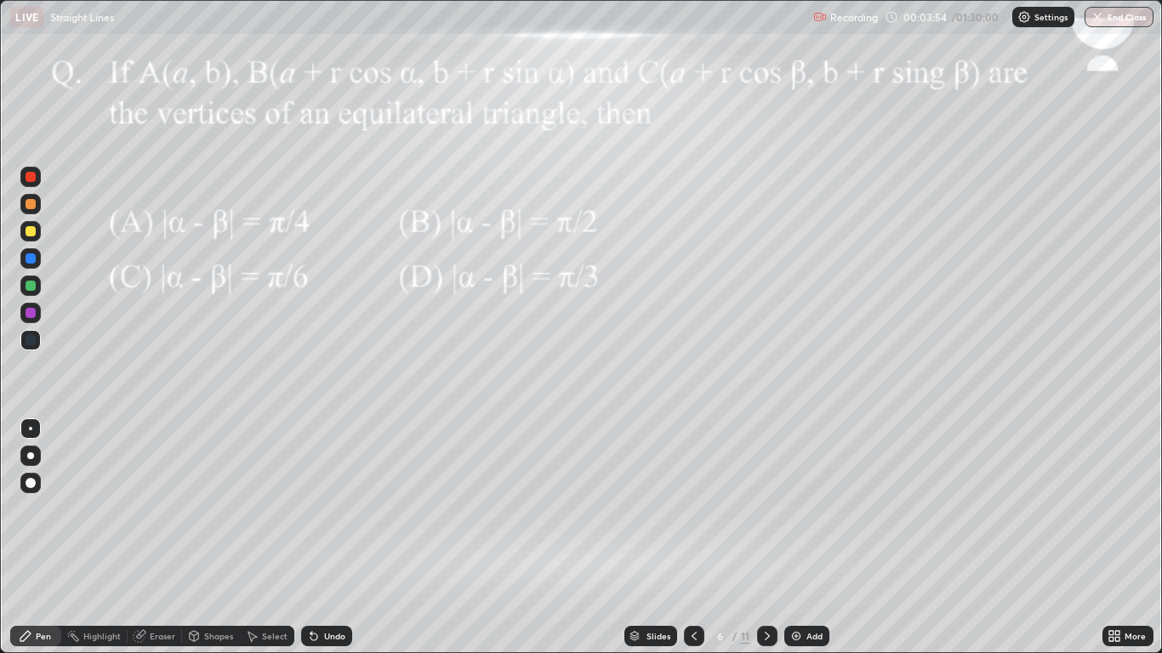
click at [800, 538] on img at bounding box center [797, 637] width 14 height 14
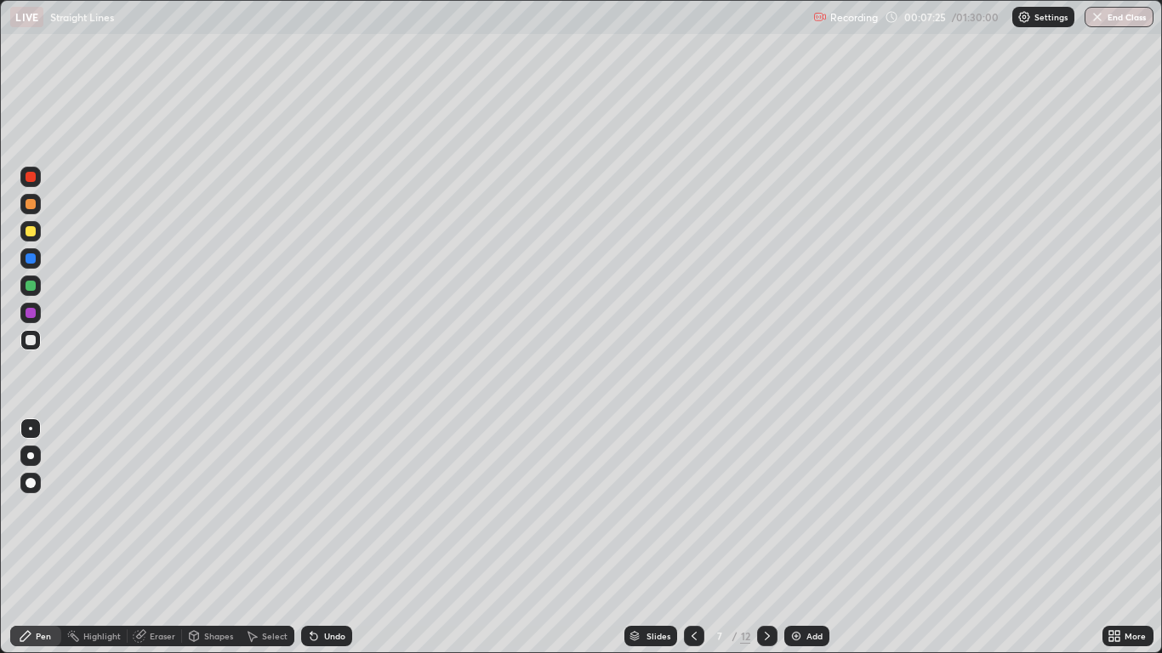
click at [31, 456] on div at bounding box center [30, 456] width 7 height 7
click at [28, 282] on div at bounding box center [31, 286] width 10 height 10
click at [30, 230] on div at bounding box center [31, 231] width 10 height 10
click at [31, 287] on div at bounding box center [31, 286] width 10 height 10
click at [29, 290] on div at bounding box center [31, 286] width 10 height 10
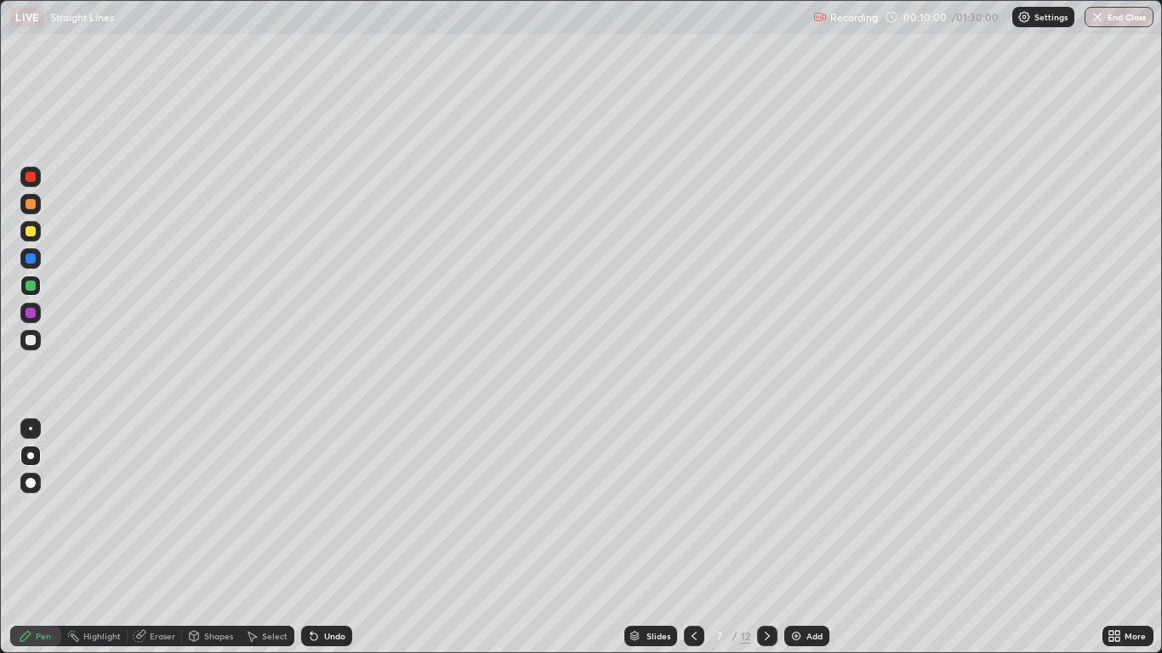
click at [31, 287] on div at bounding box center [31, 286] width 10 height 10
click at [32, 342] on div at bounding box center [31, 340] width 10 height 10
click at [32, 230] on div at bounding box center [31, 231] width 10 height 10
click at [30, 342] on div at bounding box center [31, 340] width 10 height 10
click at [31, 286] on div at bounding box center [31, 286] width 10 height 10
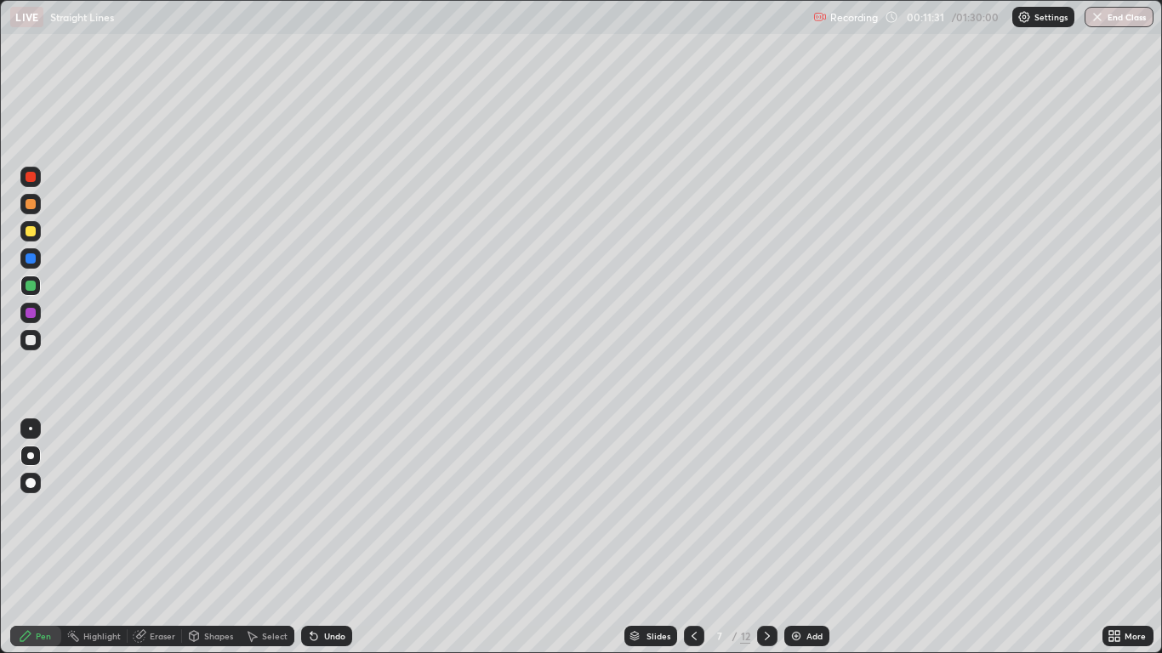
click at [155, 538] on div "Eraser" at bounding box center [163, 636] width 26 height 9
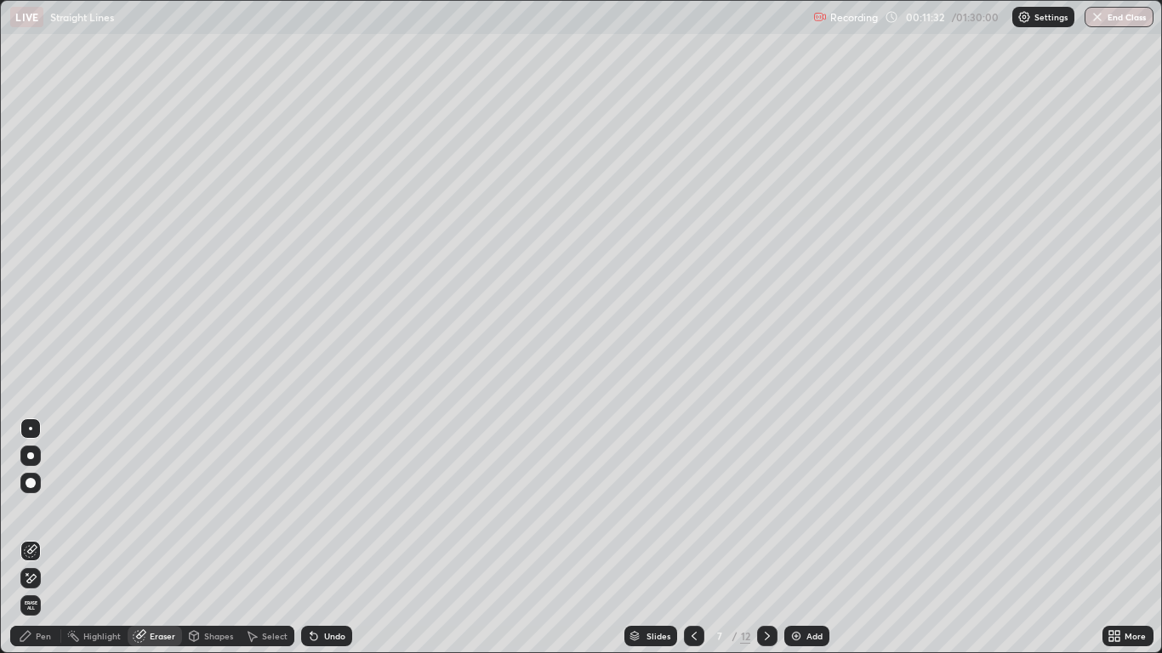
click at [27, 538] on icon at bounding box center [27, 574] width 2 height 2
click at [31, 538] on icon at bounding box center [26, 637] width 14 height 14
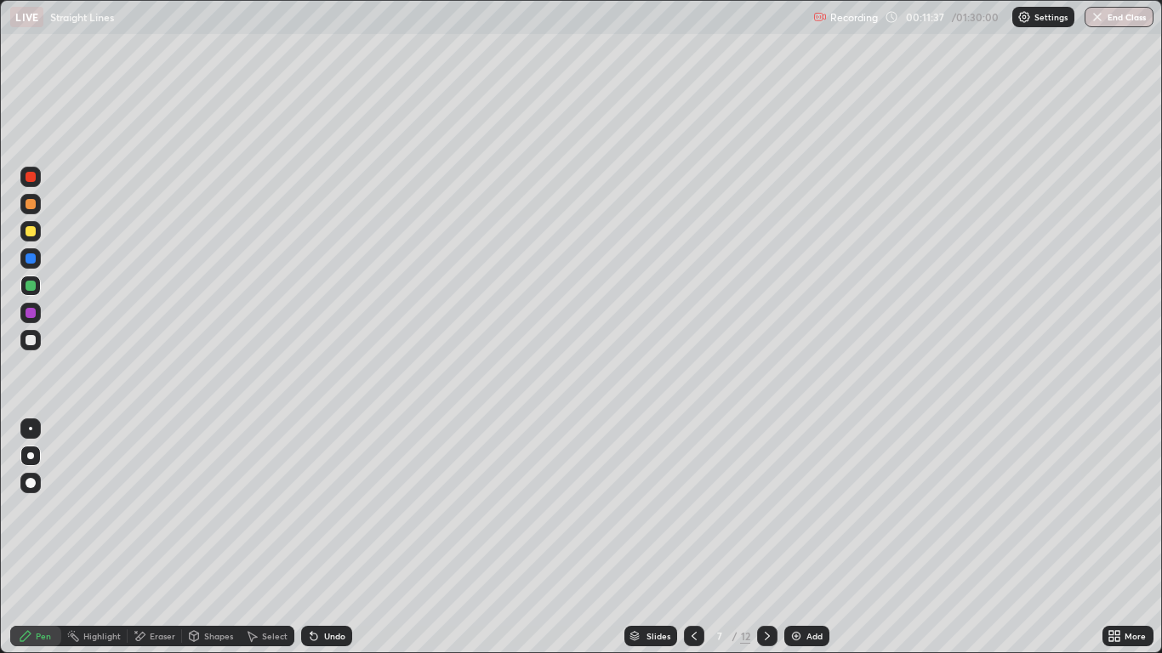
click at [31, 455] on div at bounding box center [30, 456] width 7 height 7
click at [33, 344] on div at bounding box center [31, 340] width 10 height 10
click at [31, 314] on div at bounding box center [31, 313] width 10 height 10
click at [27, 231] on div at bounding box center [31, 231] width 10 height 10
click at [30, 341] on div at bounding box center [31, 340] width 10 height 10
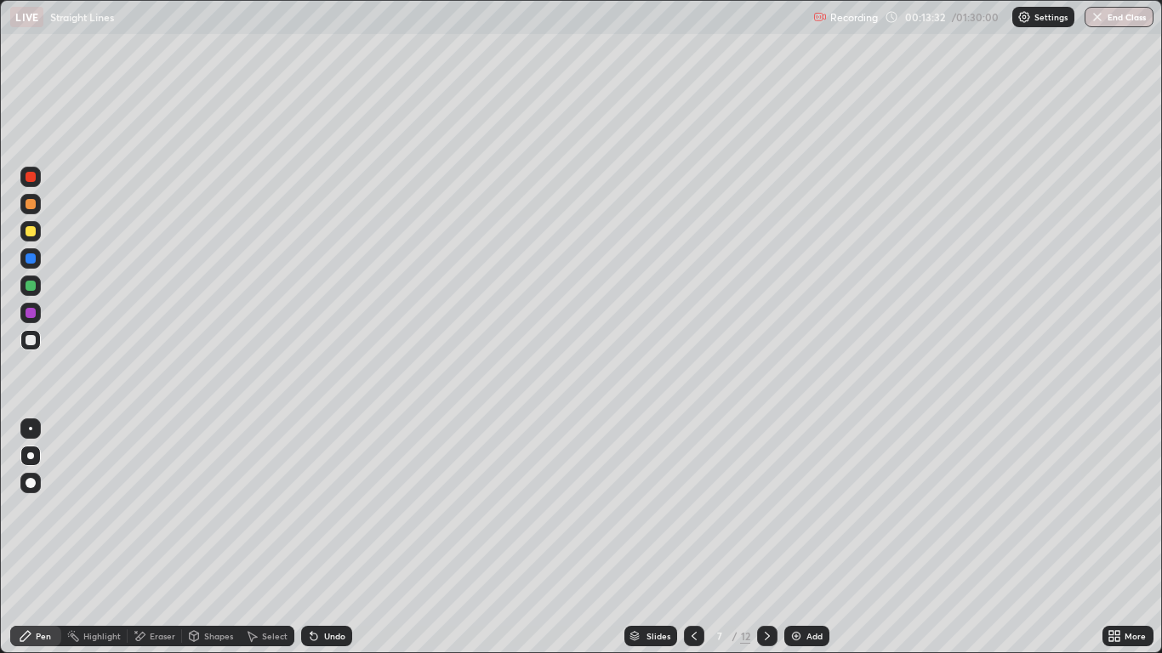
click at [334, 538] on div "Undo" at bounding box center [334, 636] width 21 height 9
click at [327, 538] on div "Undo" at bounding box center [334, 636] width 21 height 9
click at [35, 345] on div at bounding box center [30, 340] width 20 height 20
click at [328, 538] on div "Undo" at bounding box center [334, 636] width 21 height 9
click at [322, 538] on div "Undo" at bounding box center [326, 636] width 51 height 20
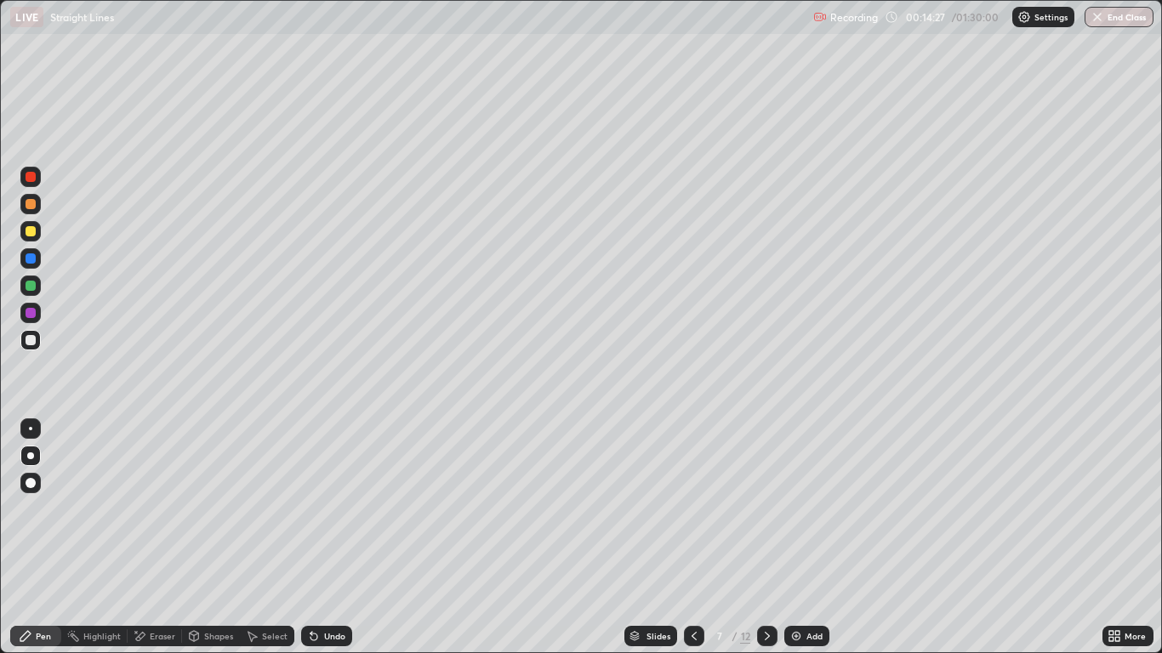
click at [31, 342] on div at bounding box center [31, 340] width 10 height 10
click at [31, 288] on div at bounding box center [31, 286] width 10 height 10
click at [767, 538] on icon at bounding box center [768, 637] width 14 height 14
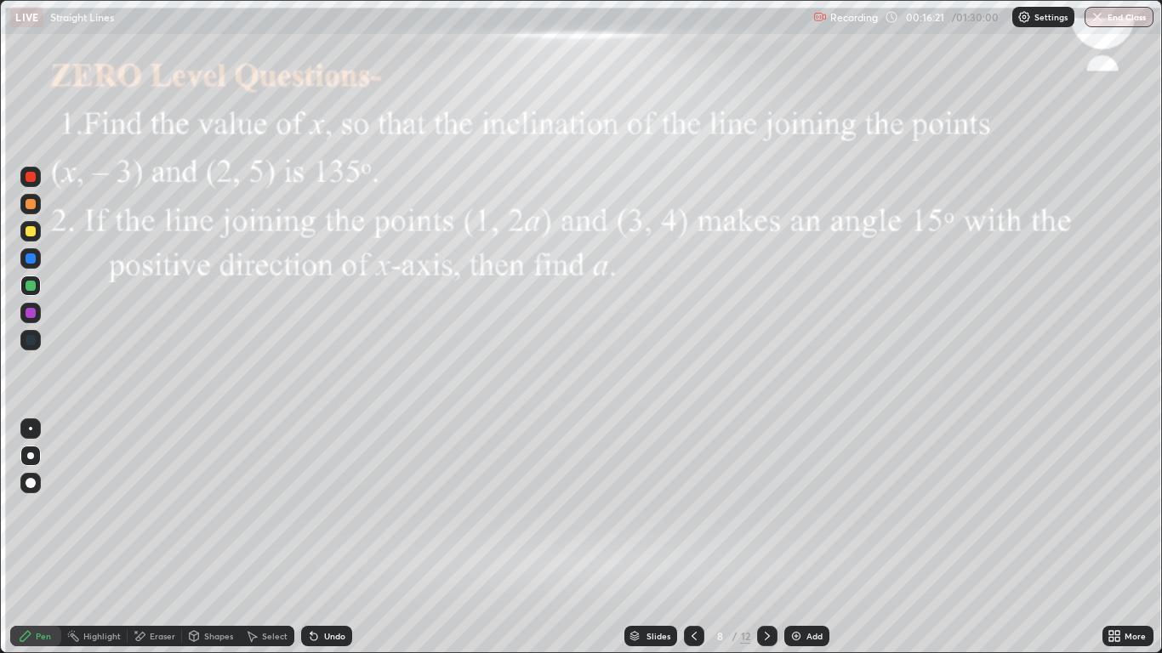
click at [693, 538] on div at bounding box center [694, 636] width 20 height 20
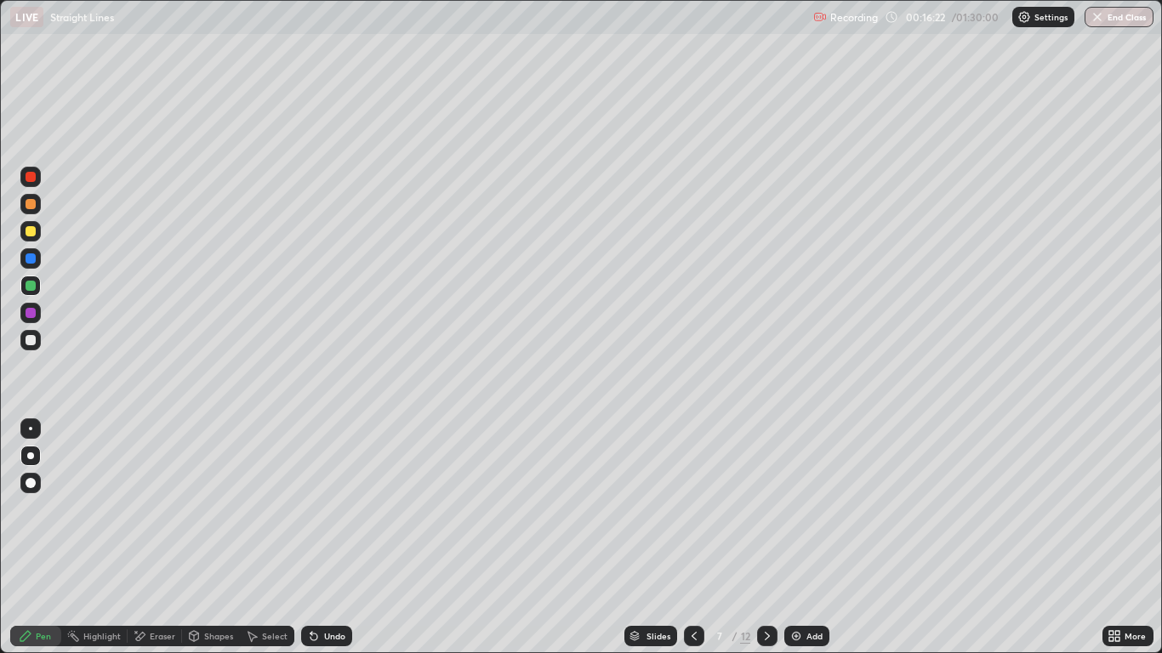
click at [803, 538] on div "Add" at bounding box center [806, 636] width 45 height 20
click at [208, 538] on div "Shapes" at bounding box center [218, 636] width 29 height 9
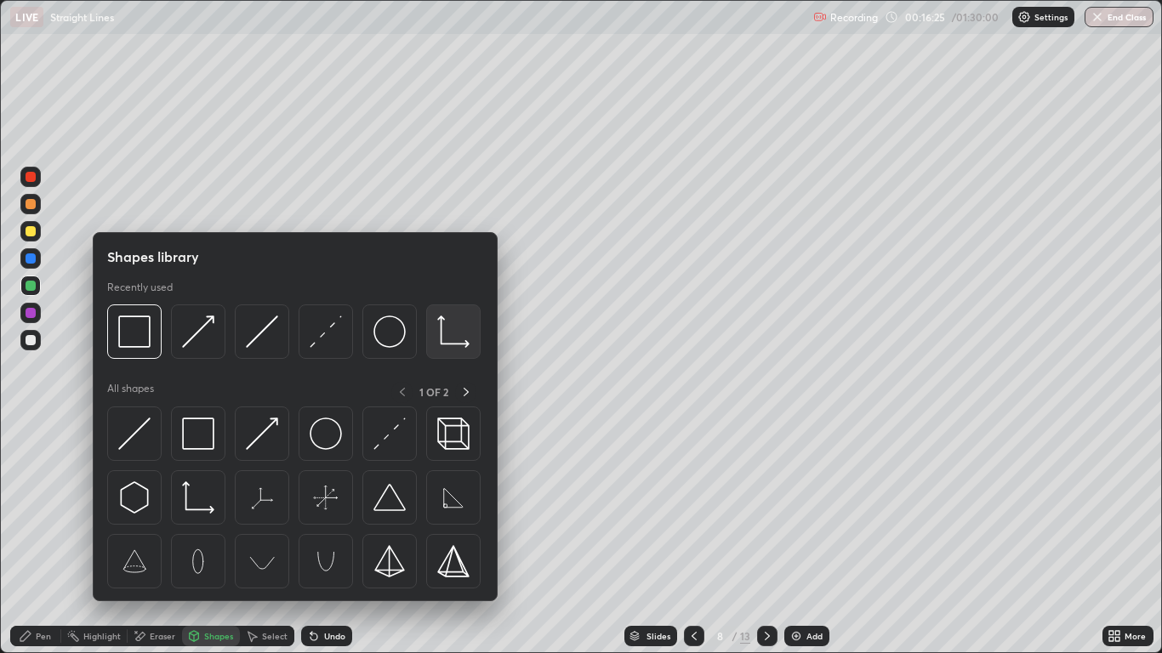
click at [448, 348] on div at bounding box center [453, 332] width 54 height 54
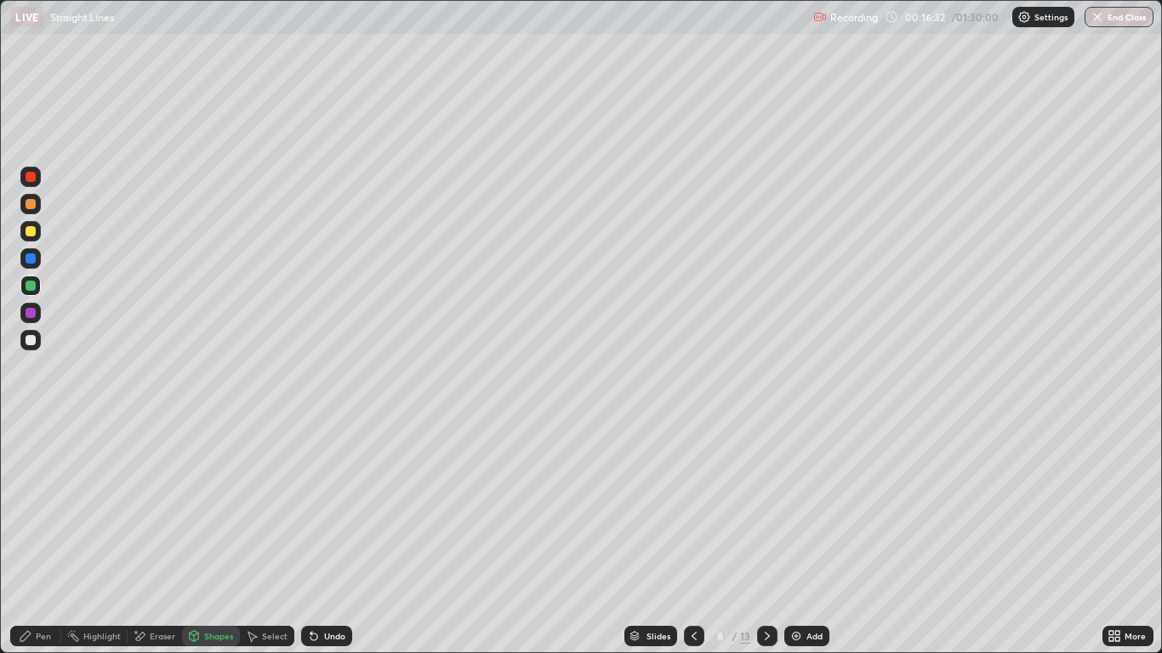
click at [38, 538] on div "Pen" at bounding box center [43, 636] width 15 height 9
click at [31, 341] on div at bounding box center [31, 340] width 10 height 10
click at [26, 259] on div at bounding box center [31, 259] width 10 height 10
click at [31, 232] on div at bounding box center [31, 231] width 10 height 10
click at [34, 257] on div at bounding box center [31, 259] width 10 height 10
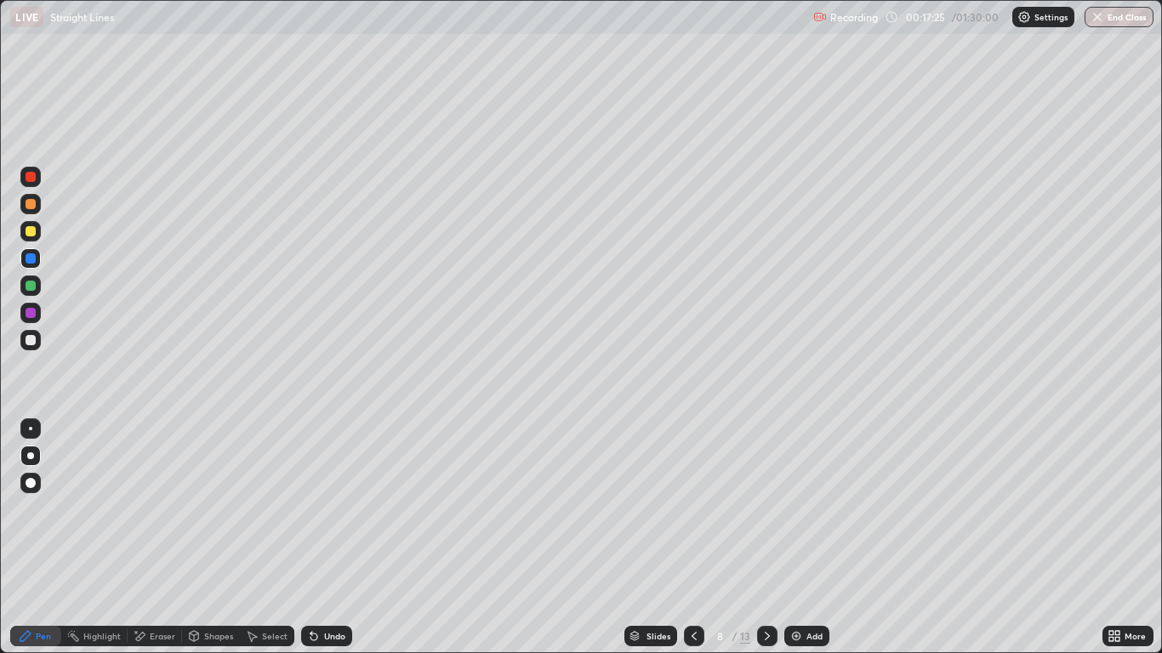
click at [31, 237] on div at bounding box center [30, 231] width 20 height 20
click at [30, 289] on div at bounding box center [31, 286] width 10 height 10
click at [31, 284] on div at bounding box center [31, 286] width 10 height 10
click at [32, 315] on div at bounding box center [31, 313] width 10 height 10
click at [37, 343] on div at bounding box center [30, 340] width 20 height 20
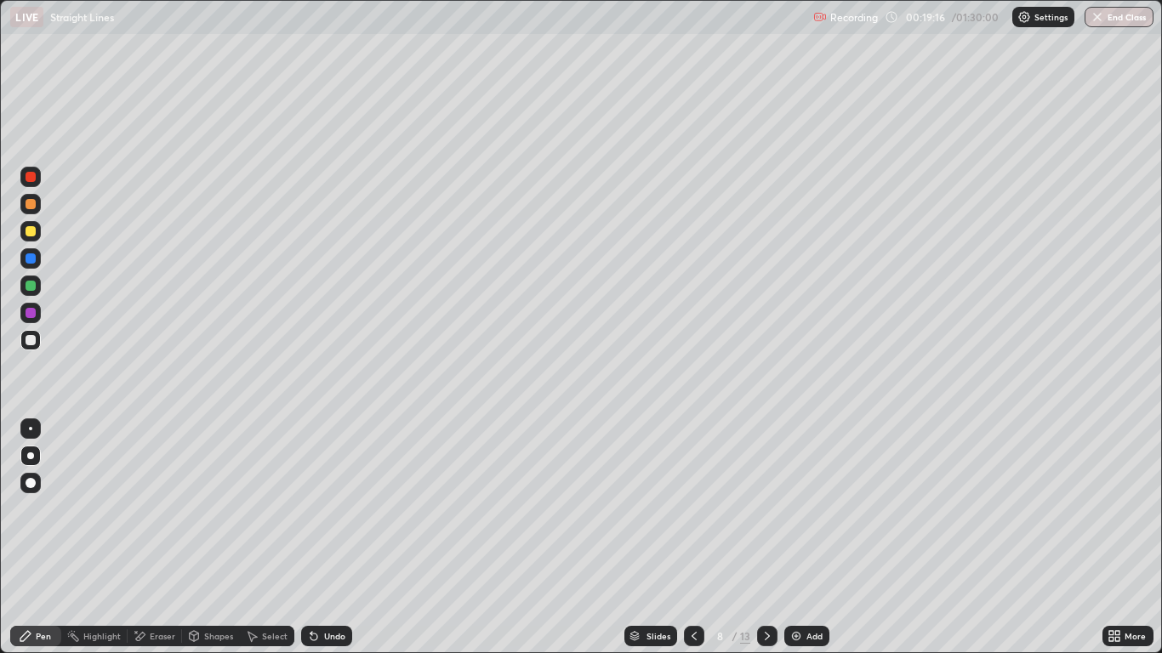
click at [694, 538] on icon at bounding box center [694, 637] width 14 height 14
click at [767, 538] on icon at bounding box center [768, 637] width 14 height 14
click at [31, 458] on div at bounding box center [30, 456] width 7 height 7
click at [807, 538] on div "Add" at bounding box center [806, 636] width 45 height 20
click at [29, 233] on div at bounding box center [31, 231] width 10 height 10
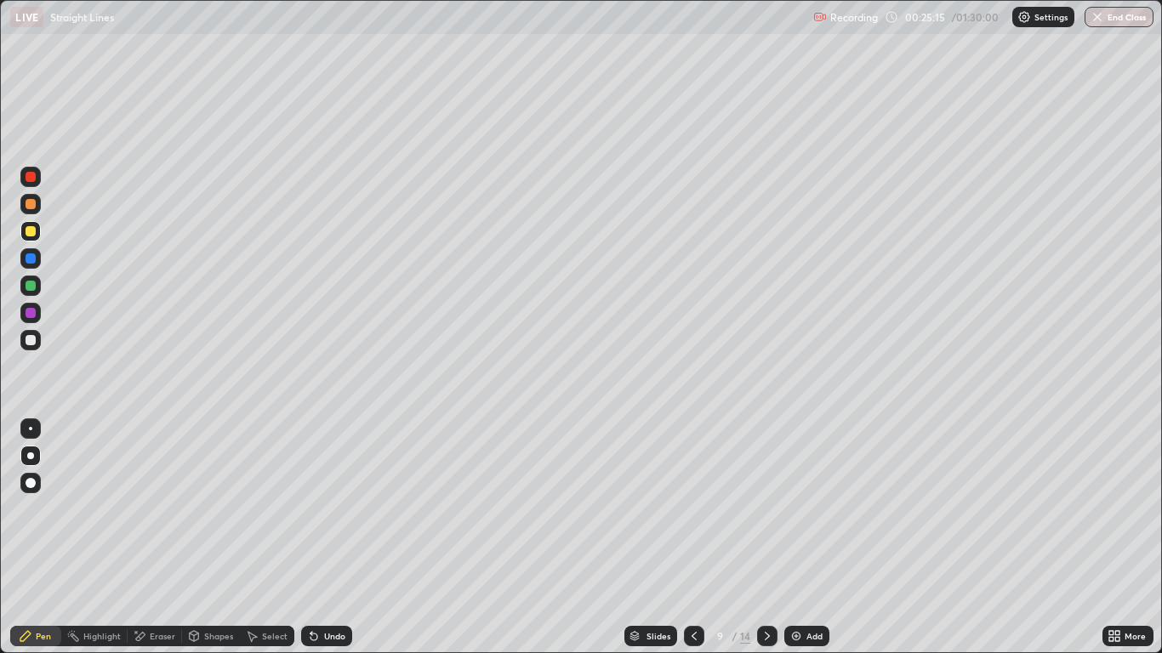
click at [28, 177] on div at bounding box center [31, 177] width 10 height 10
click at [34, 229] on div at bounding box center [31, 231] width 10 height 10
click at [31, 288] on div at bounding box center [31, 286] width 10 height 10
click at [693, 538] on icon at bounding box center [694, 637] width 14 height 14
click at [767, 538] on icon at bounding box center [768, 637] width 14 height 14
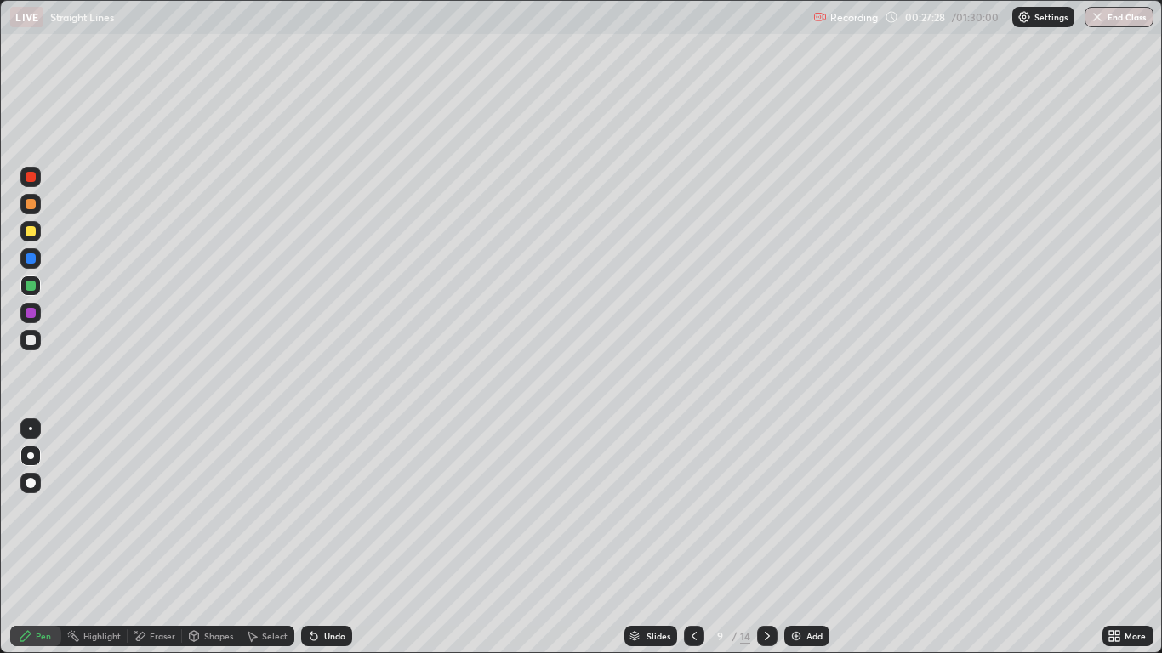
click at [693, 538] on icon at bounding box center [694, 637] width 14 height 14
click at [767, 538] on icon at bounding box center [768, 637] width 14 height 14
click at [693, 538] on icon at bounding box center [694, 637] width 14 height 14
click at [767, 538] on icon at bounding box center [768, 637] width 14 height 14
click at [696, 538] on icon at bounding box center [694, 637] width 14 height 14
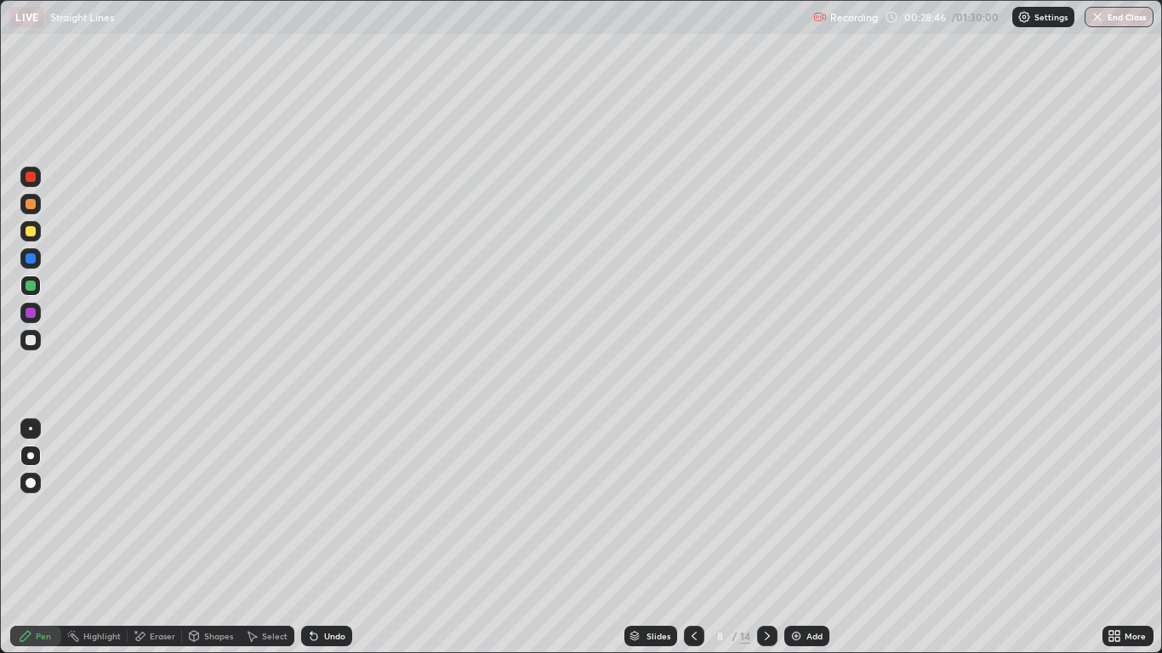
click at [761, 538] on div at bounding box center [767, 636] width 20 height 20
click at [693, 538] on icon at bounding box center [694, 637] width 14 height 14
click at [769, 538] on icon at bounding box center [768, 637] width 14 height 14
click at [693, 538] on icon at bounding box center [694, 637] width 14 height 14
click at [767, 538] on icon at bounding box center [768, 637] width 14 height 14
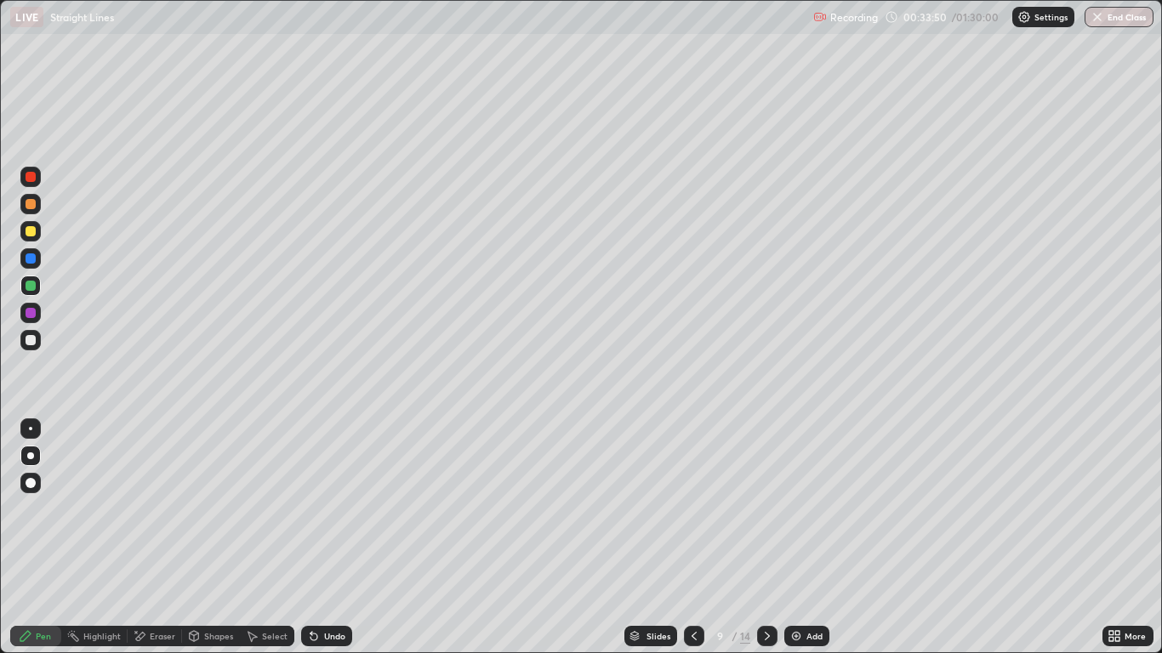
click at [822, 538] on div "Add" at bounding box center [815, 636] width 16 height 9
click at [35, 235] on div at bounding box center [31, 231] width 10 height 10
click at [32, 341] on div at bounding box center [31, 340] width 10 height 10
